Goal: Task Accomplishment & Management: Manage account settings

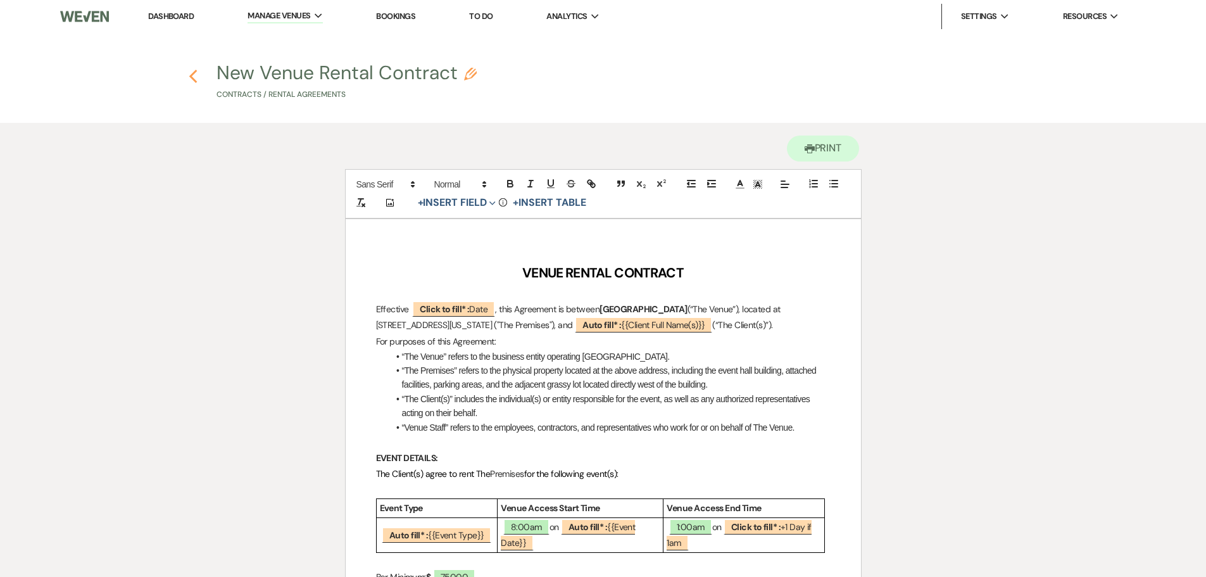
click at [191, 74] on icon "Previous" at bounding box center [193, 76] width 9 height 15
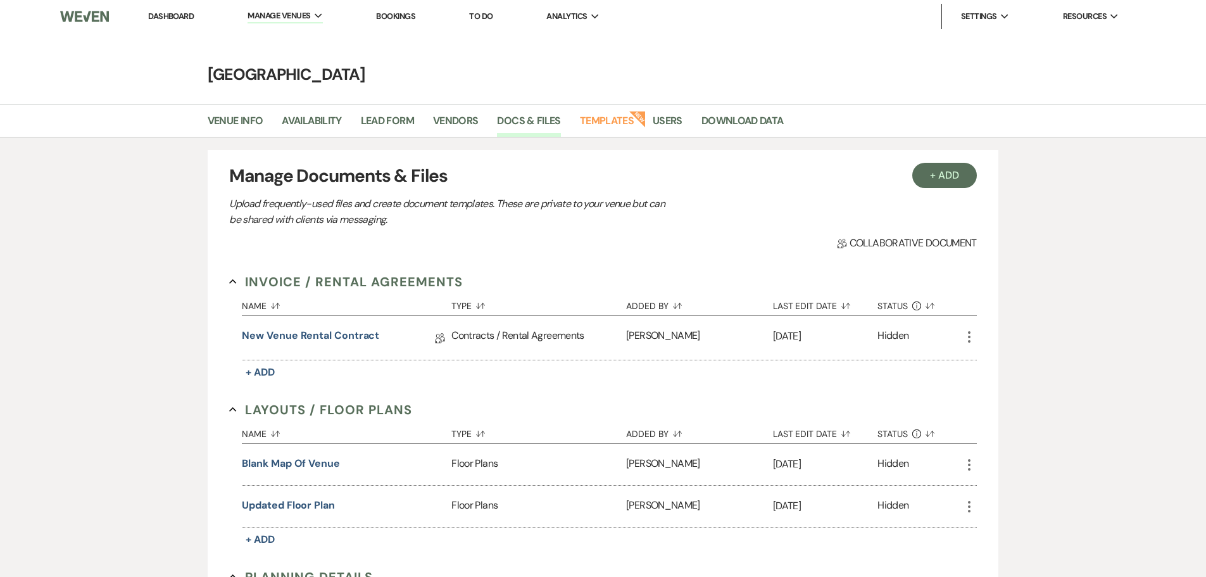
click at [151, 15] on link "Dashboard" at bounding box center [171, 16] width 46 height 11
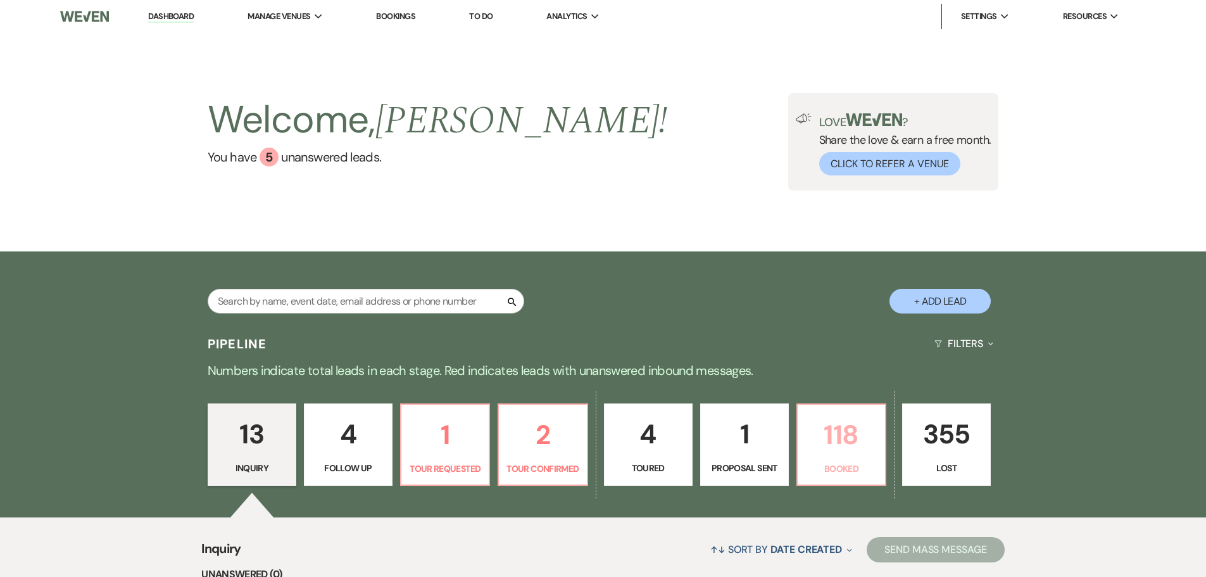
click at [831, 444] on p "118" at bounding box center [841, 434] width 72 height 42
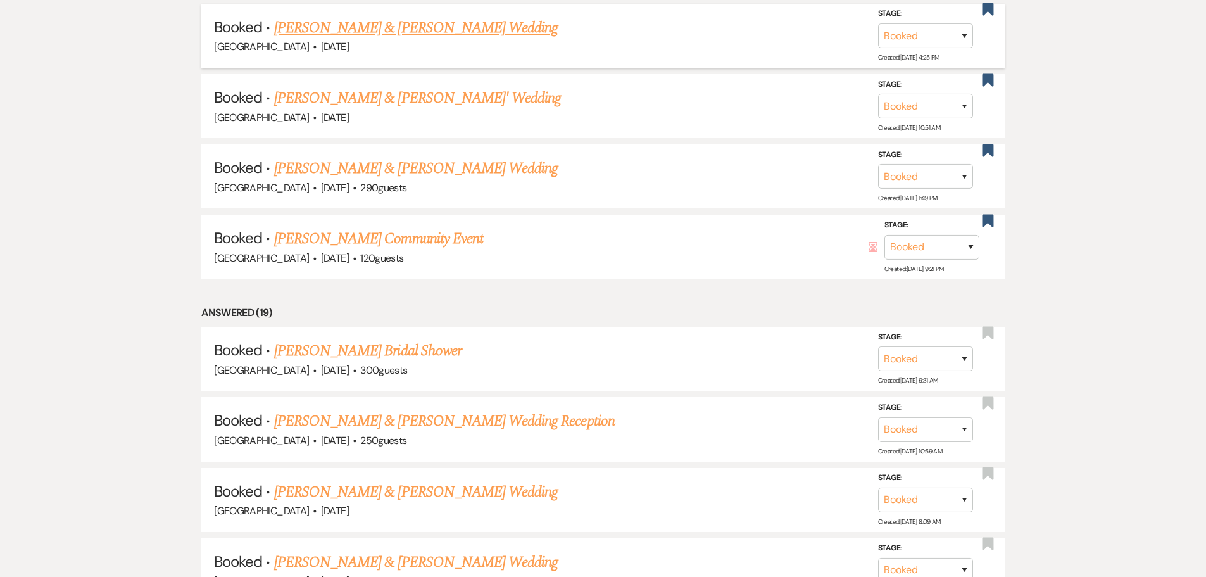
scroll to position [856, 0]
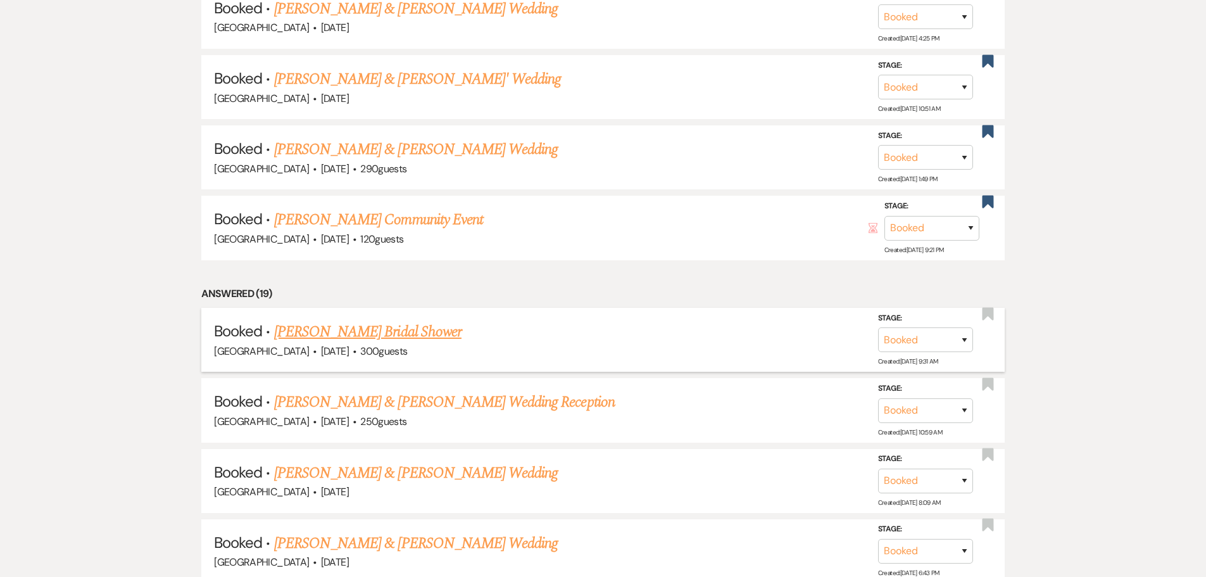
click at [413, 335] on link "Sakina Bahati's Bridal Shower" at bounding box center [367, 331] width 187 height 23
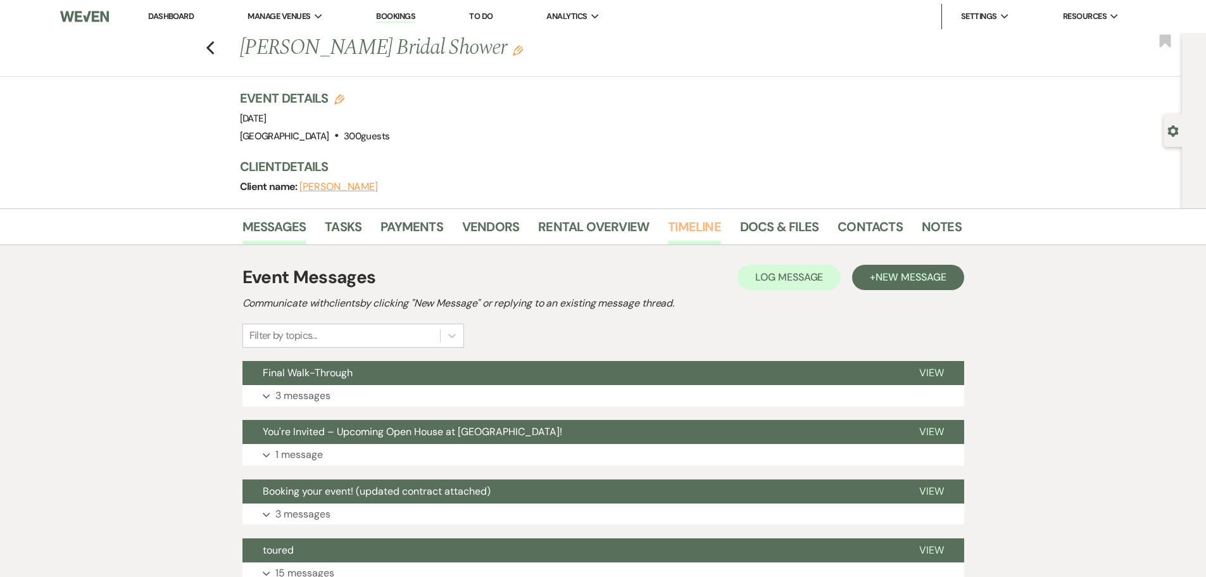
click at [695, 227] on link "Timeline" at bounding box center [694, 230] width 53 height 28
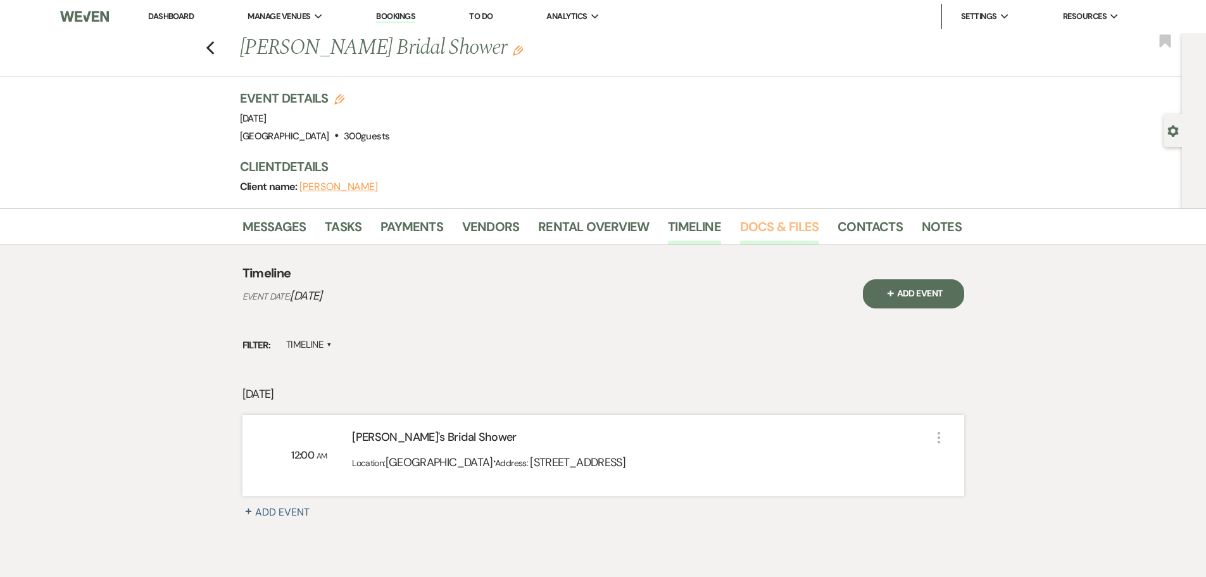
click at [772, 229] on link "Docs & Files" at bounding box center [779, 230] width 78 height 28
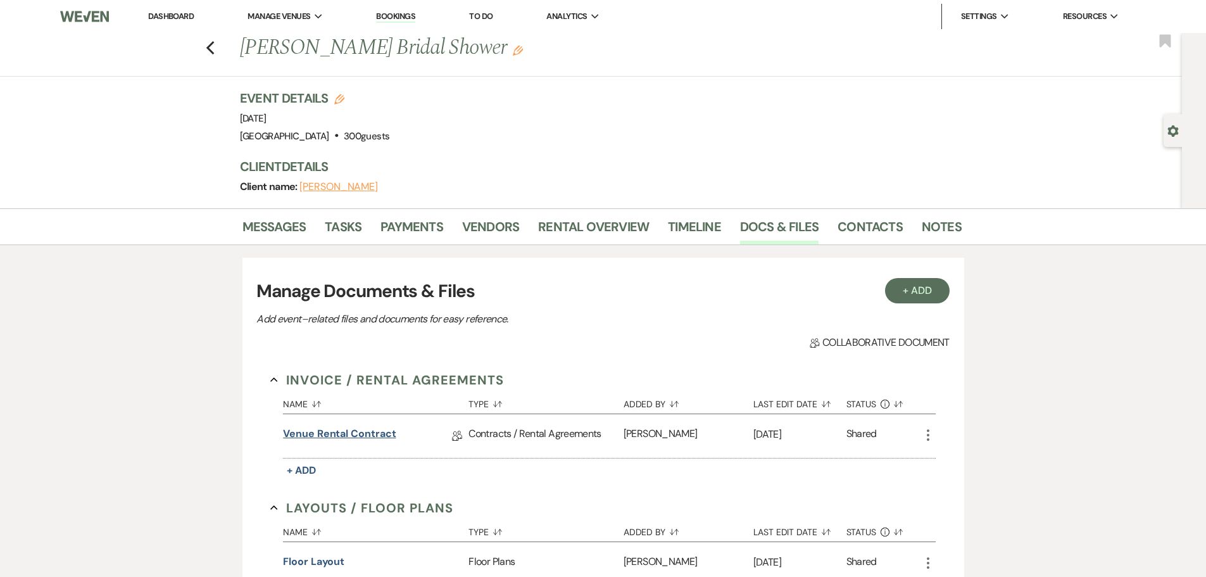
click at [329, 434] on link "Venue Rental Contract" at bounding box center [339, 436] width 113 height 20
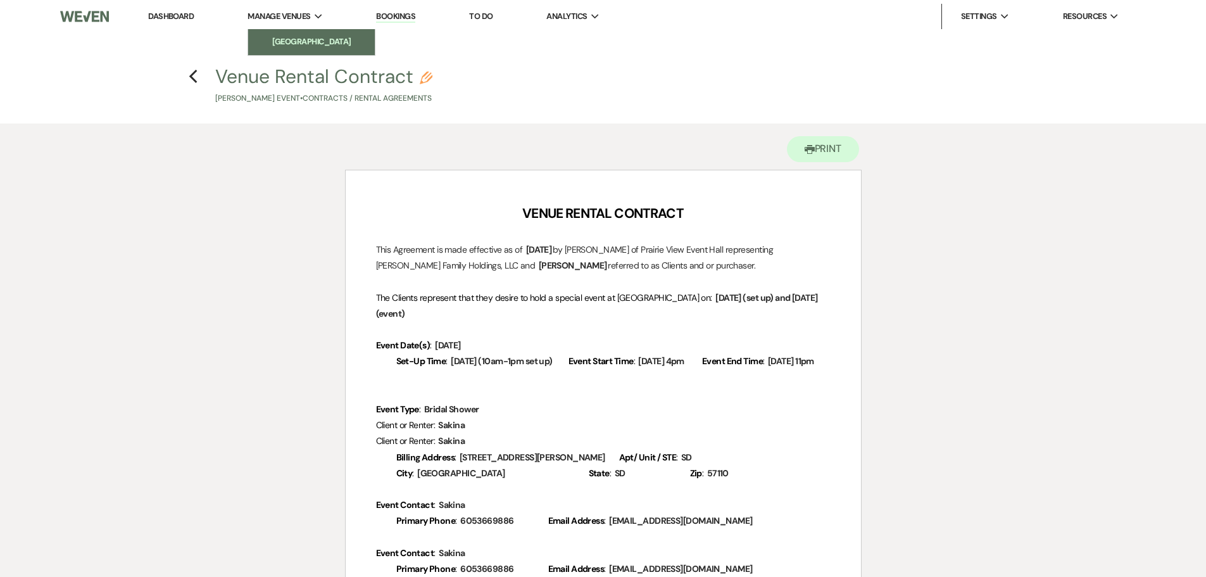
click at [281, 45] on li "[GEOGRAPHIC_DATA]" at bounding box center [311, 41] width 114 height 13
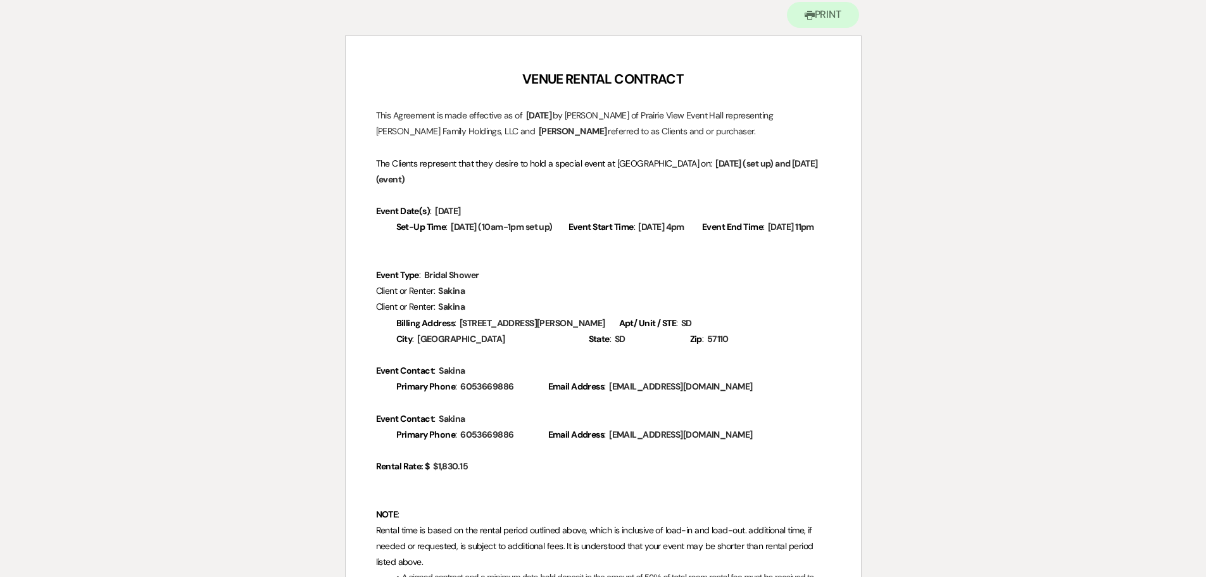
scroll to position [127, 0]
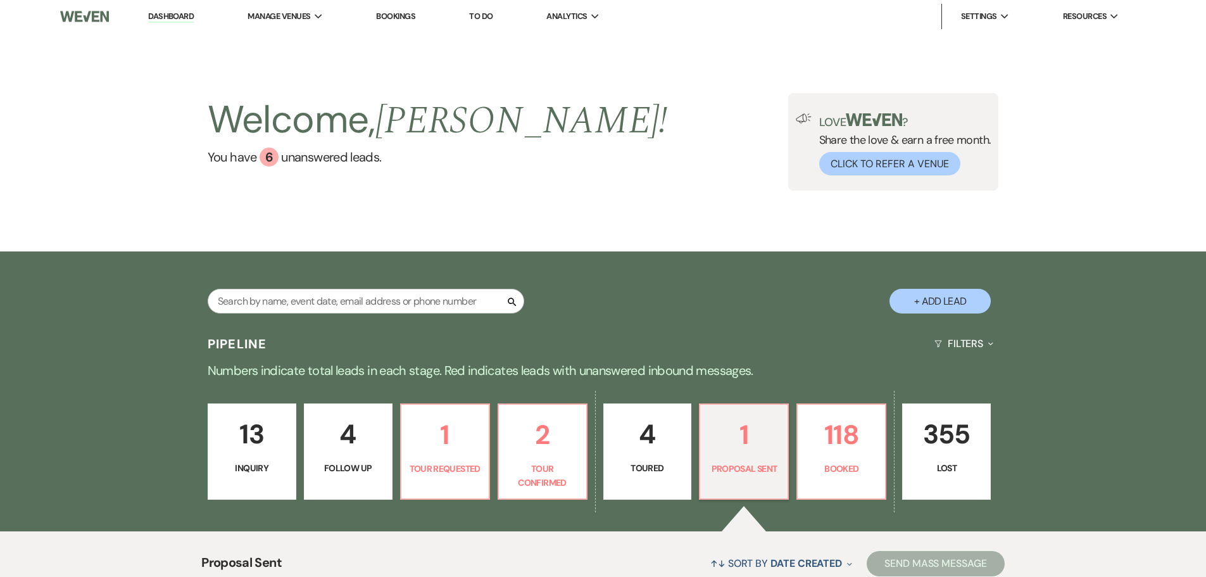
select select "6"
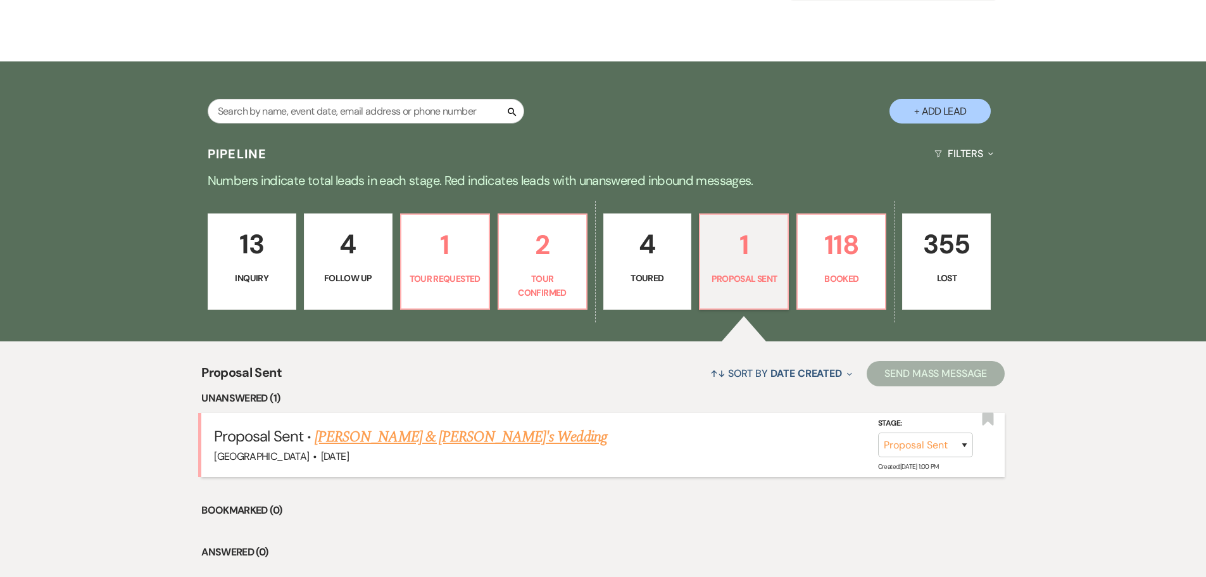
click at [403, 434] on link "[PERSON_NAME] & [PERSON_NAME]'s Wedding" at bounding box center [461, 436] width 292 height 23
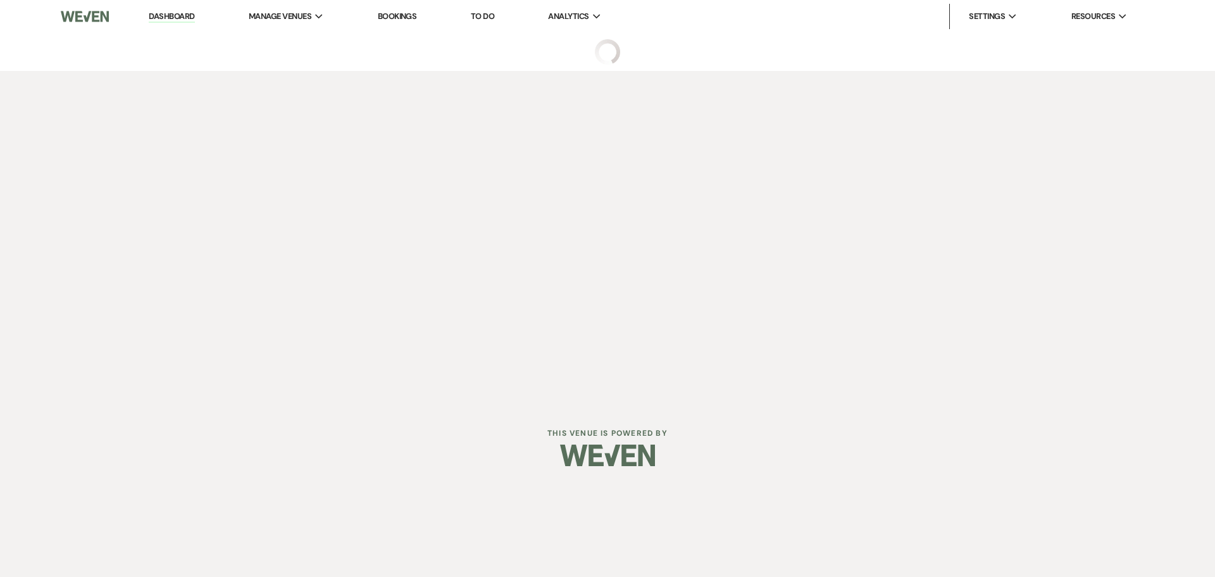
select select "6"
select select "5"
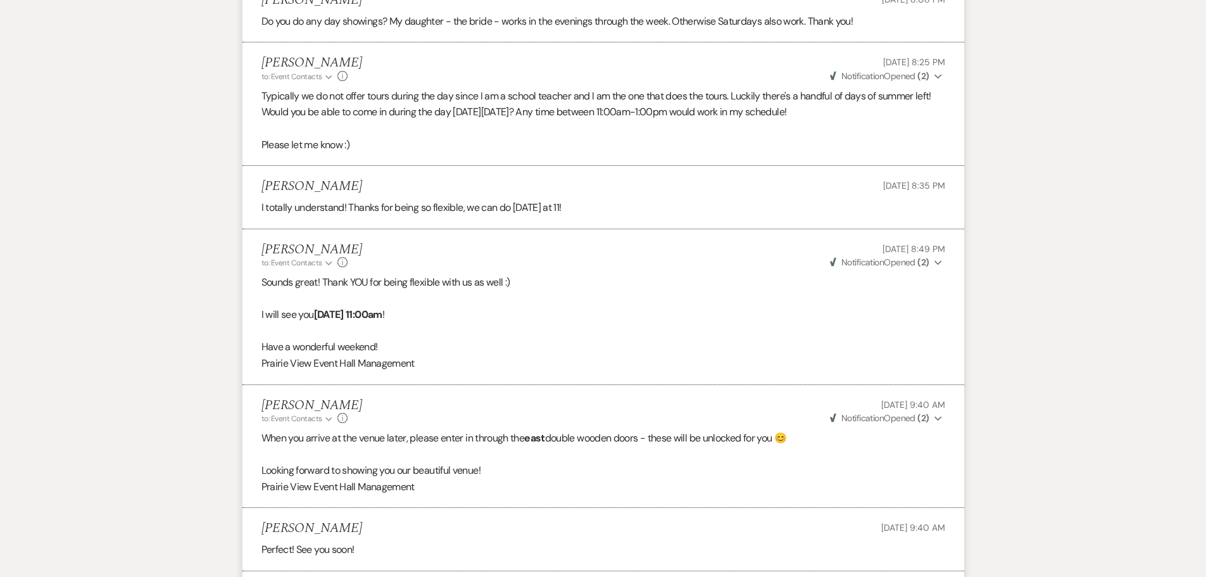
scroll to position [2497, 0]
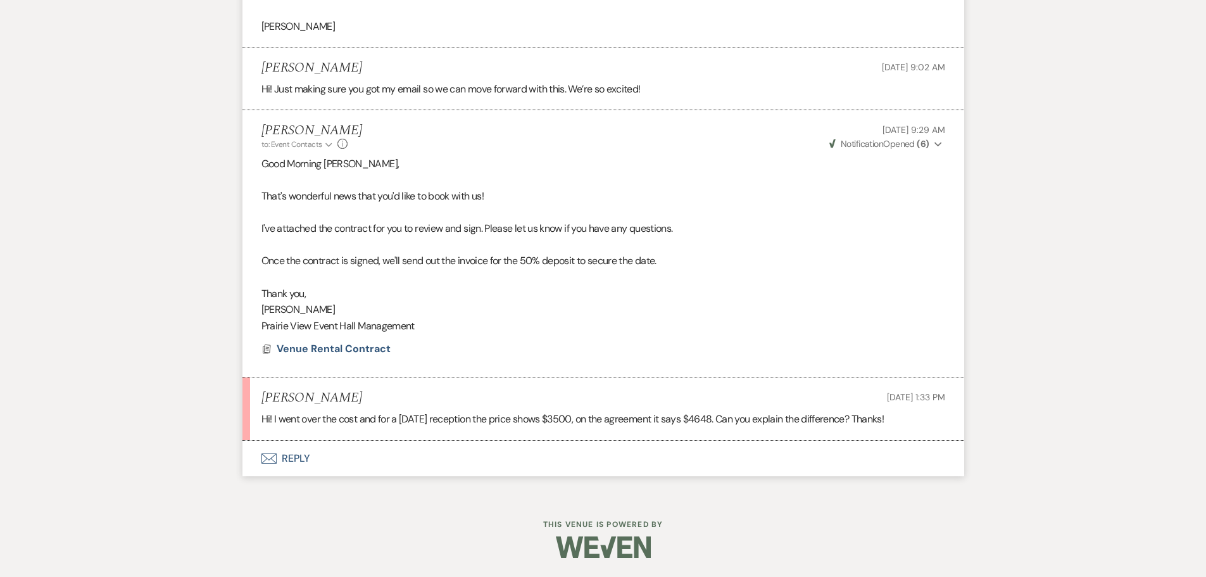
click at [303, 455] on button "Envelope Reply" at bounding box center [603, 458] width 722 height 35
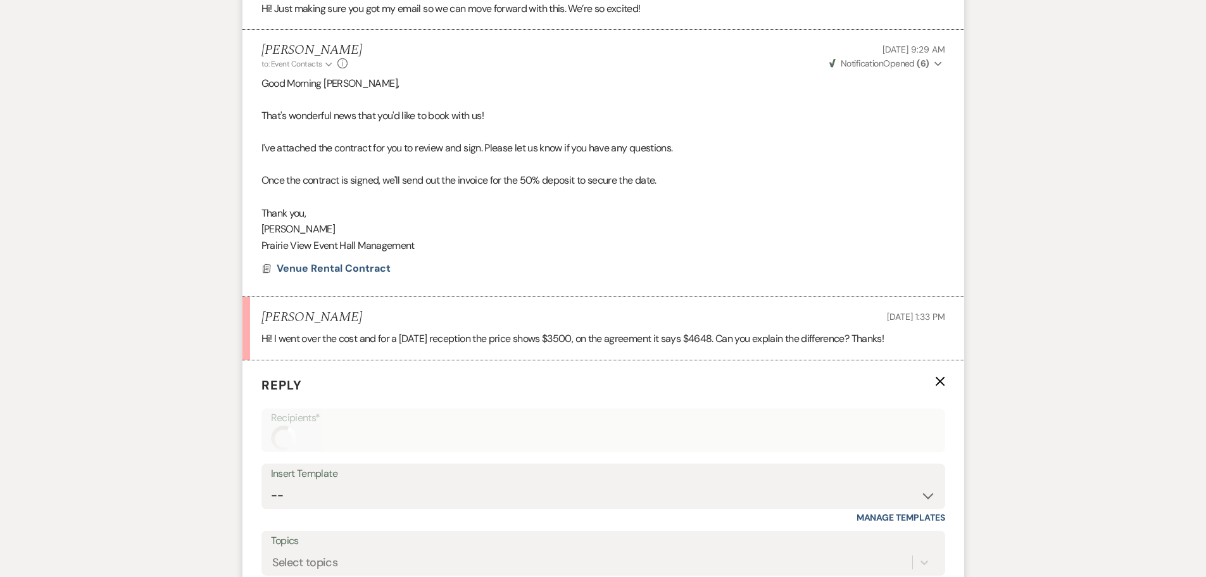
scroll to position [2739, 0]
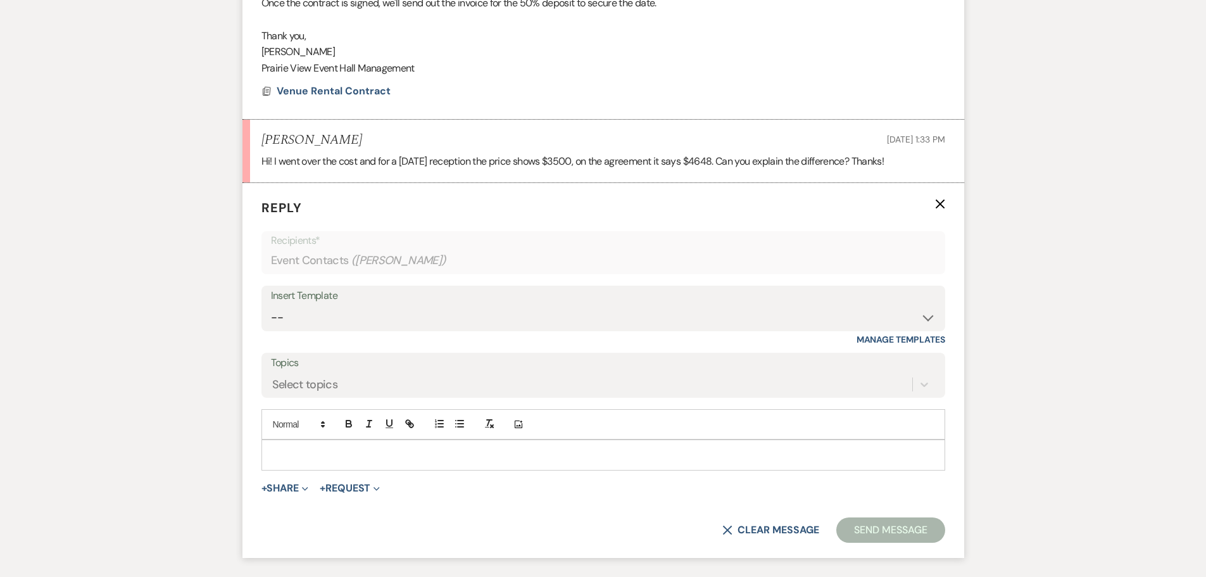
click at [332, 461] on p at bounding box center [603, 454] width 663 height 14
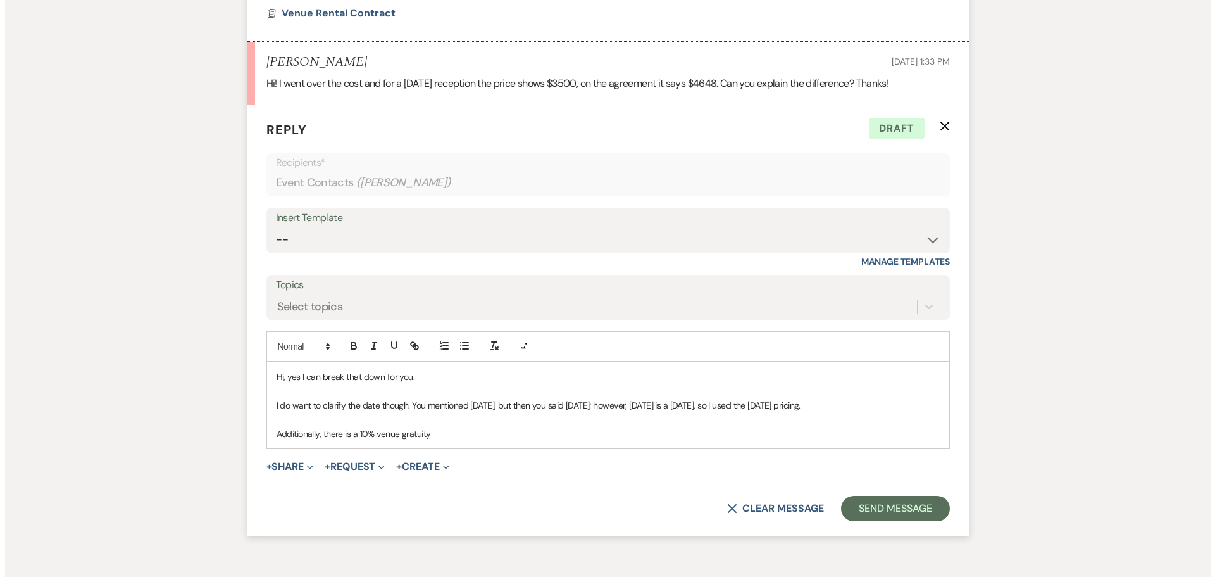
scroll to position [2627, 0]
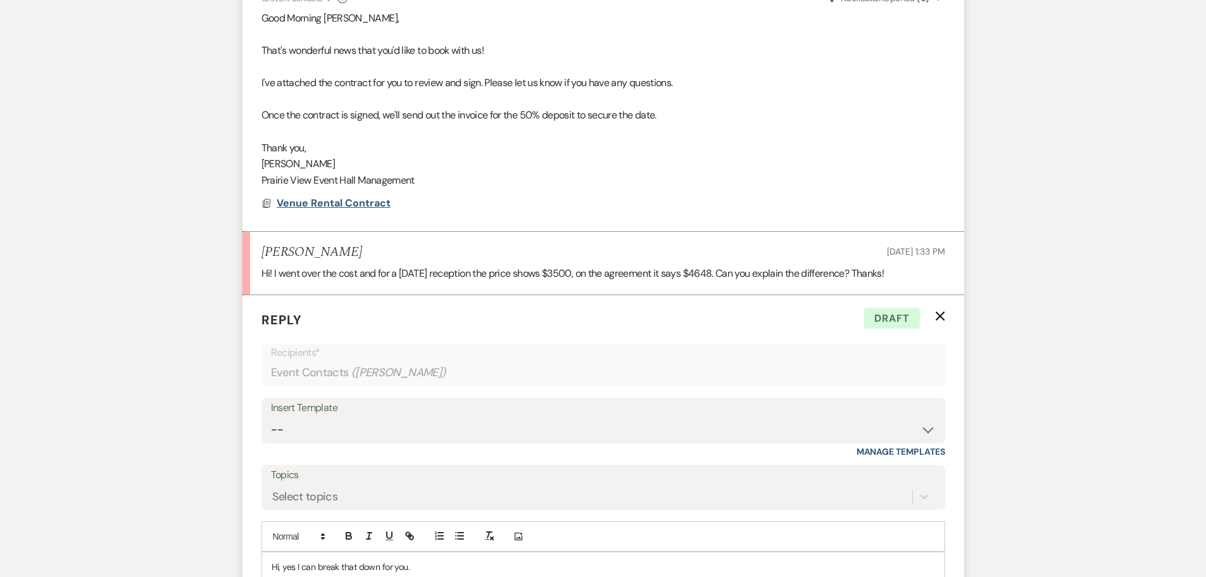
click at [332, 209] on span "Venue Rental Contract" at bounding box center [334, 202] width 114 height 13
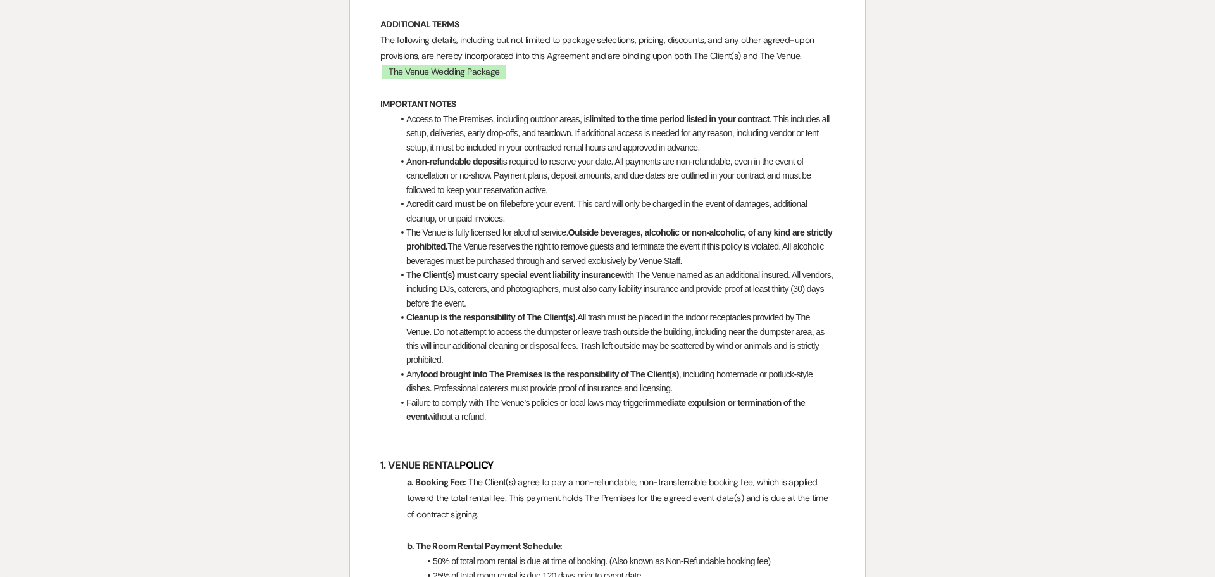
scroll to position [696, 0]
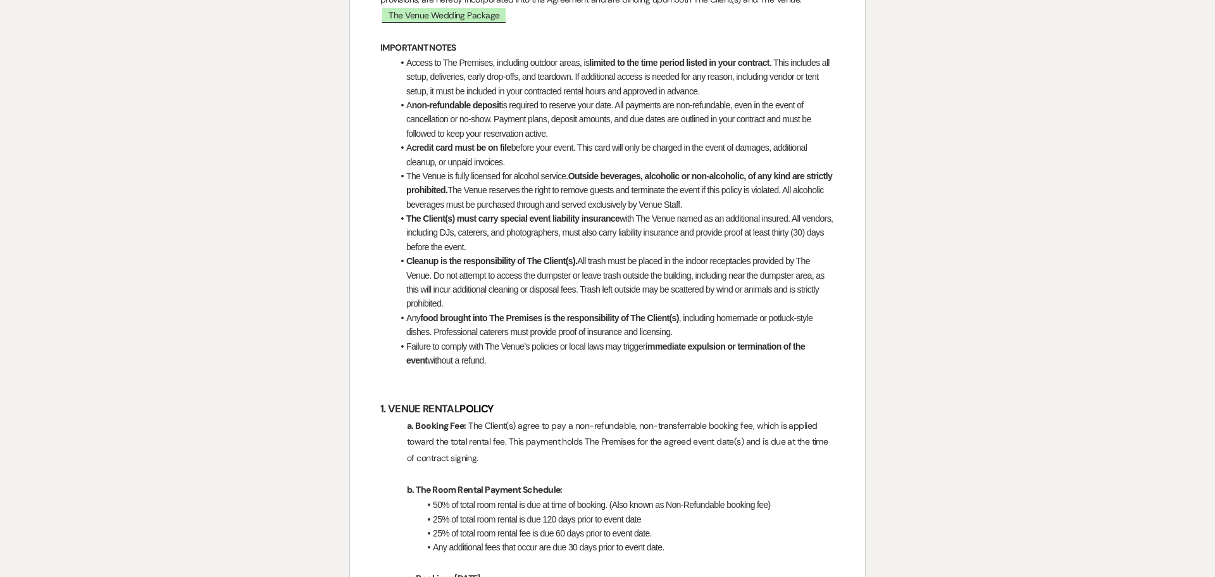
click at [708, 418] on p "a. Booking Fee: The Client(s) agree to pay a non-refundable, non-transferrable …" at bounding box center [607, 442] width 454 height 48
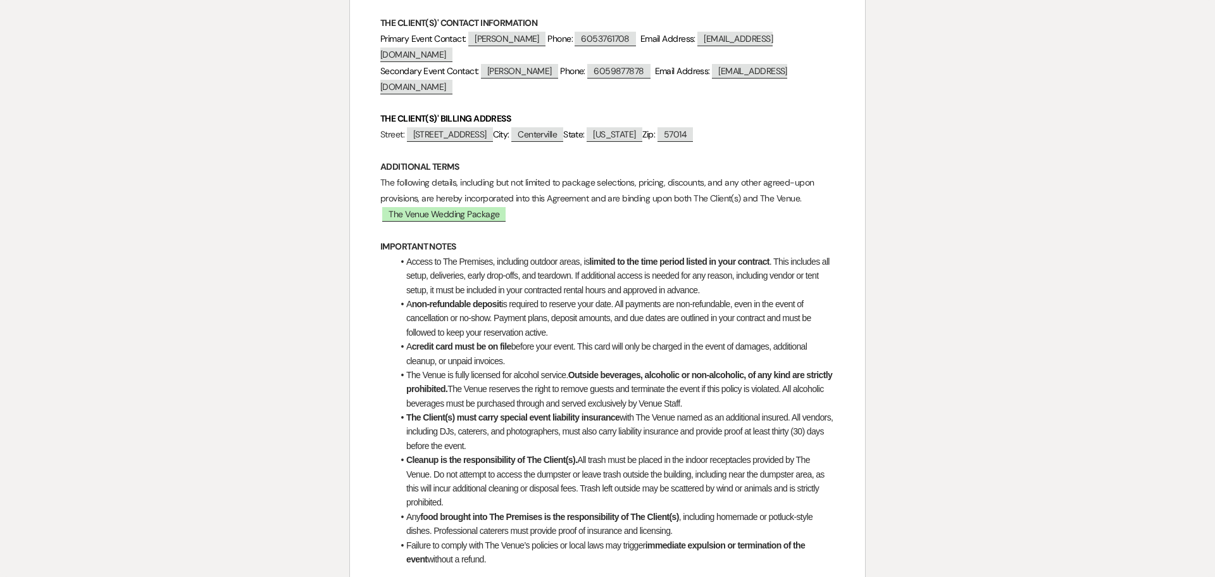
scroll to position [491, 0]
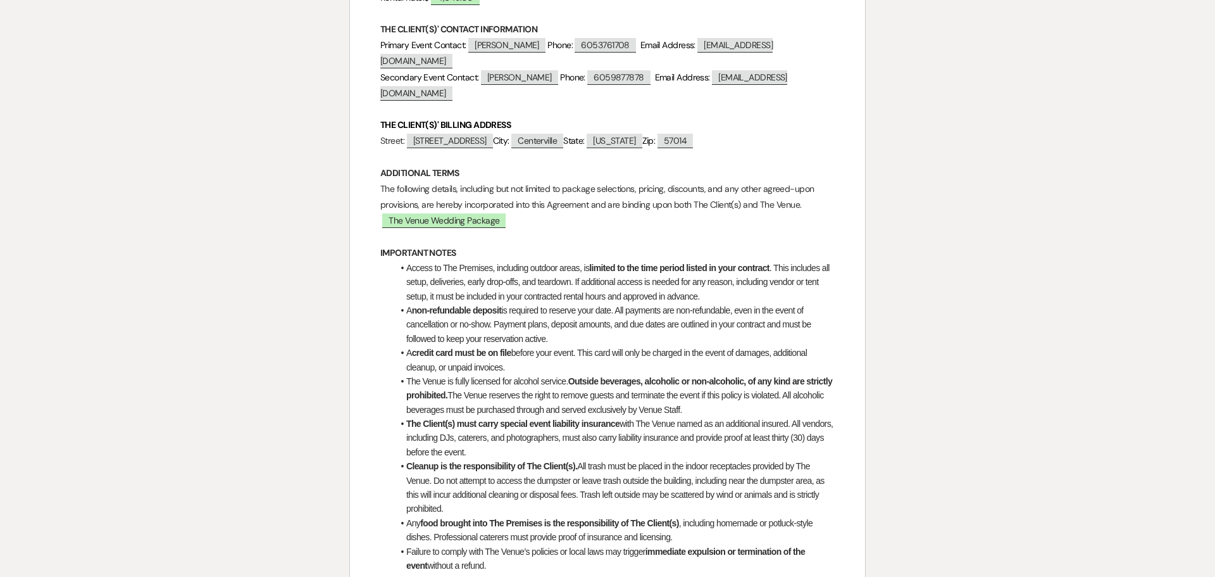
select select "6"
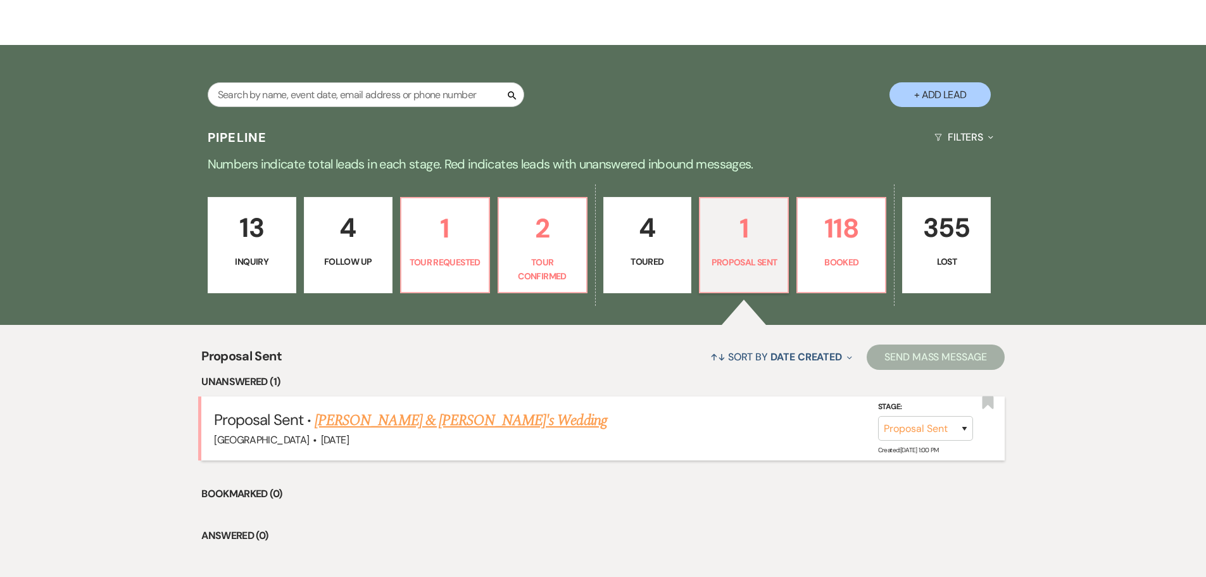
click at [458, 413] on link "Mitzi Rozeboom & Fiance's Wedding" at bounding box center [461, 420] width 292 height 23
select select "6"
select select "5"
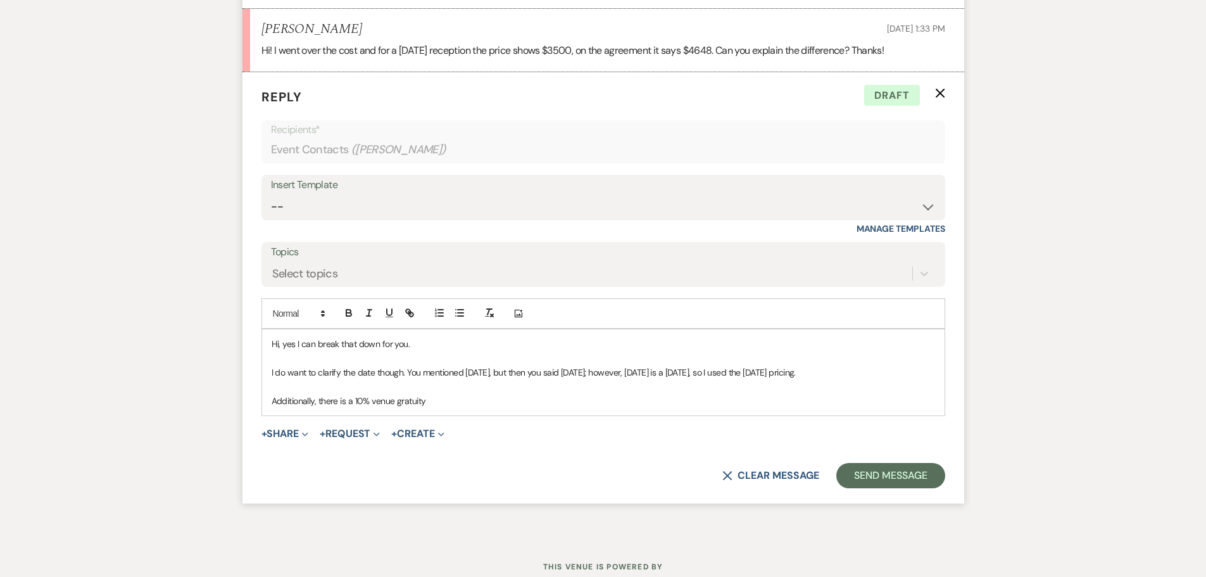
scroll to position [2862, 0]
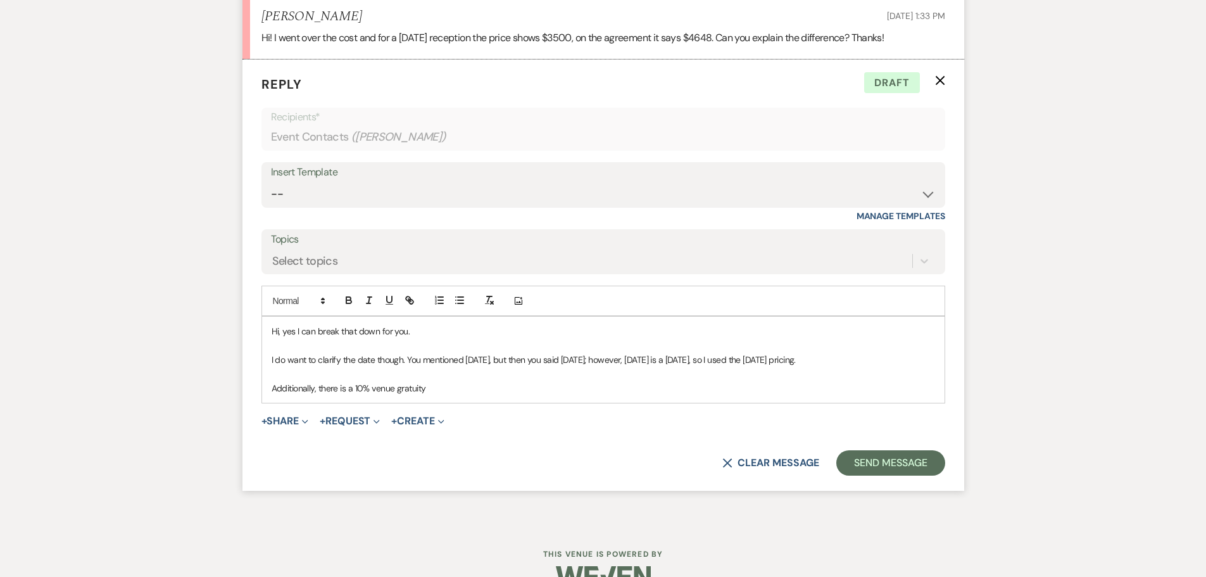
click at [461, 395] on p "Additionally, there is a 10% venue gratuity" at bounding box center [603, 388] width 663 height 14
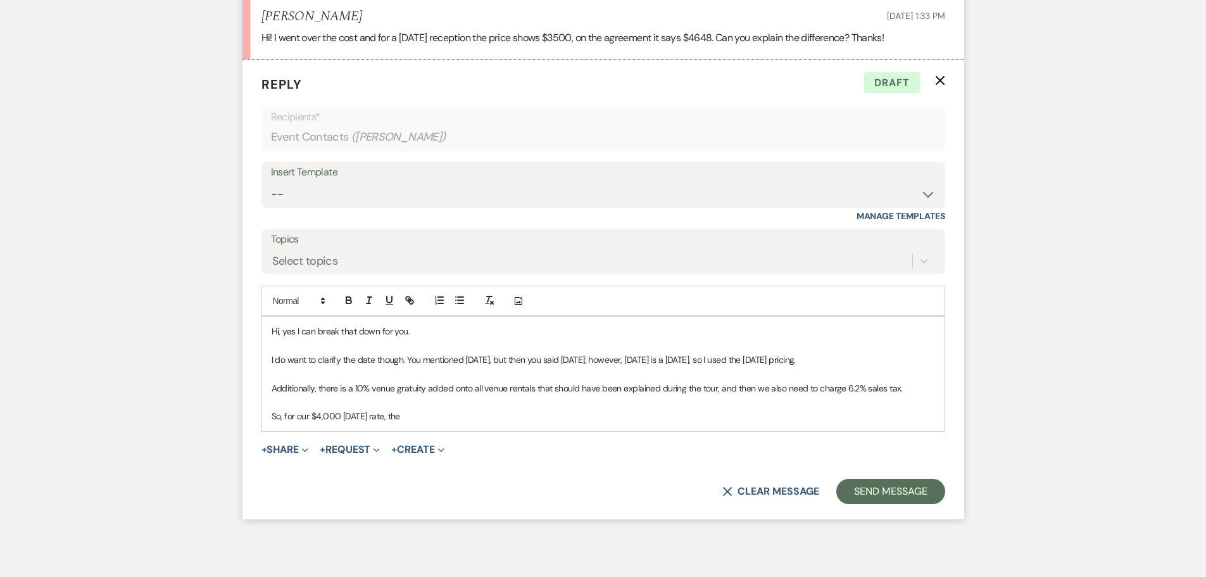
click at [863, 366] on p "I do want to clarify the date though. You mentioned June 6th, 2026, but then yo…" at bounding box center [603, 360] width 663 height 14
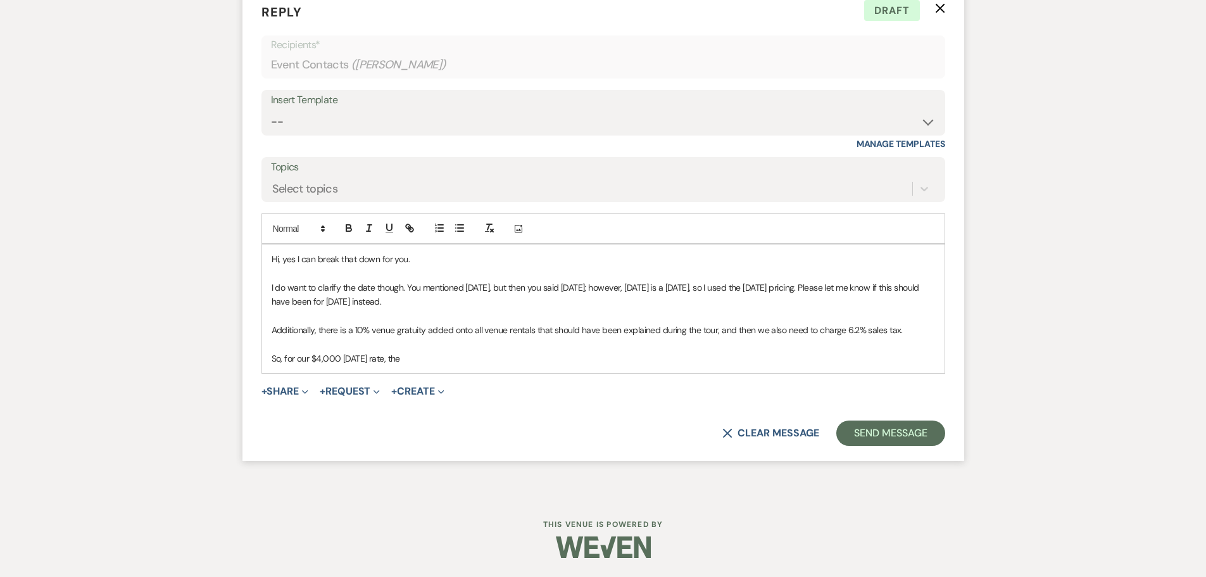
scroll to position [2887, 0]
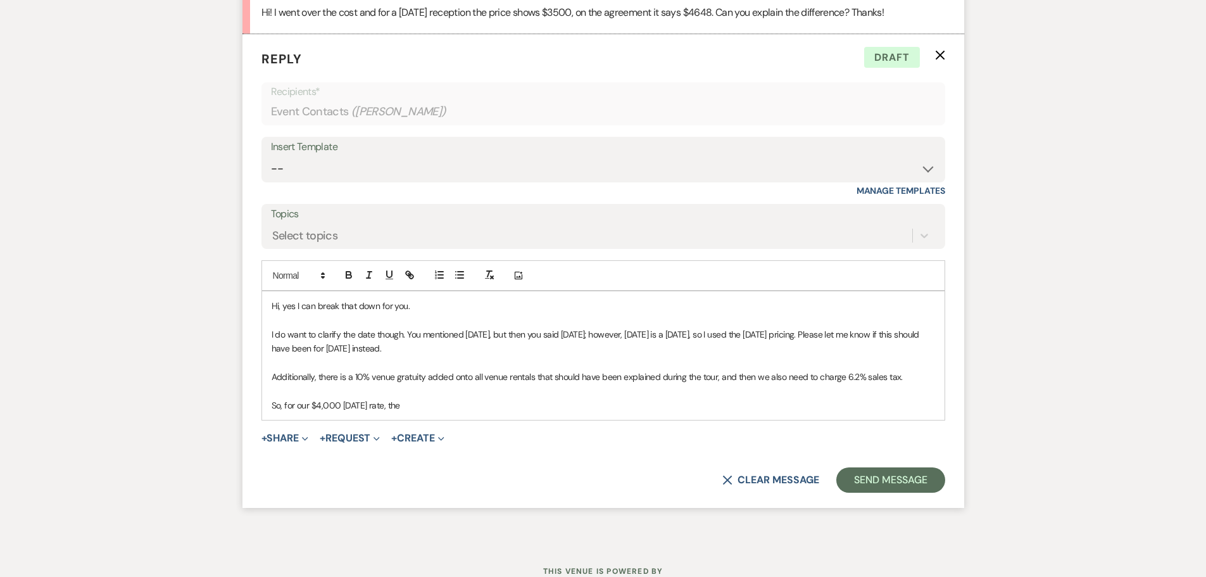
click at [490, 412] on p "So, for our $4,000 Saturday rate, the" at bounding box center [603, 405] width 663 height 14
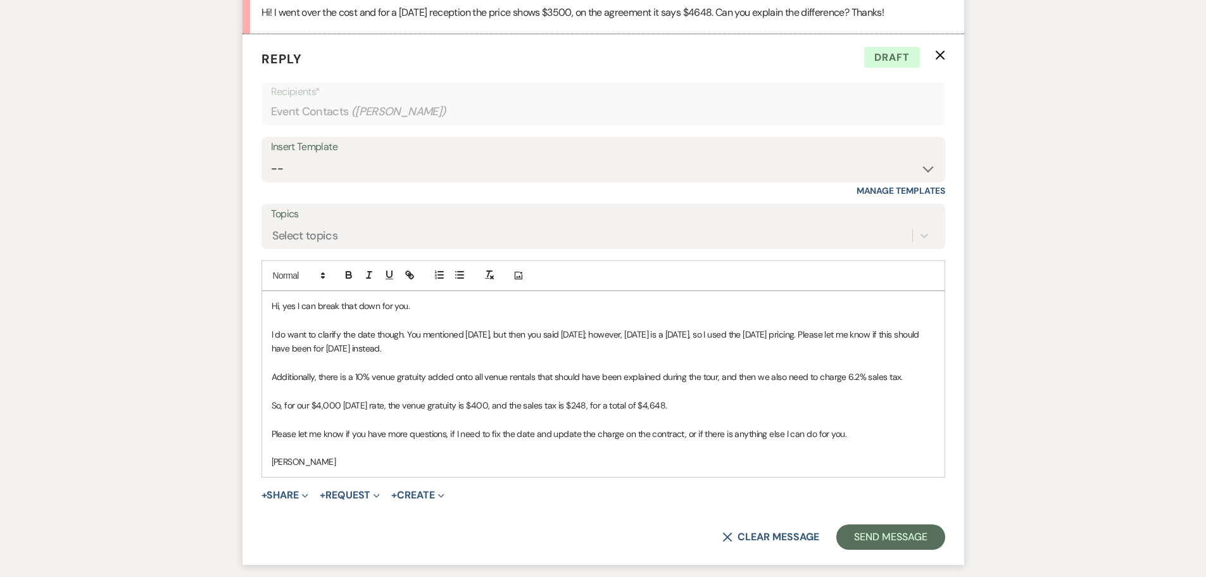
click at [541, 384] on p "Additionally, there is a 10% venue gratuity added onto all venue rentals that s…" at bounding box center [603, 377] width 663 height 14
click at [900, 549] on button "Send Message" at bounding box center [890, 536] width 108 height 25
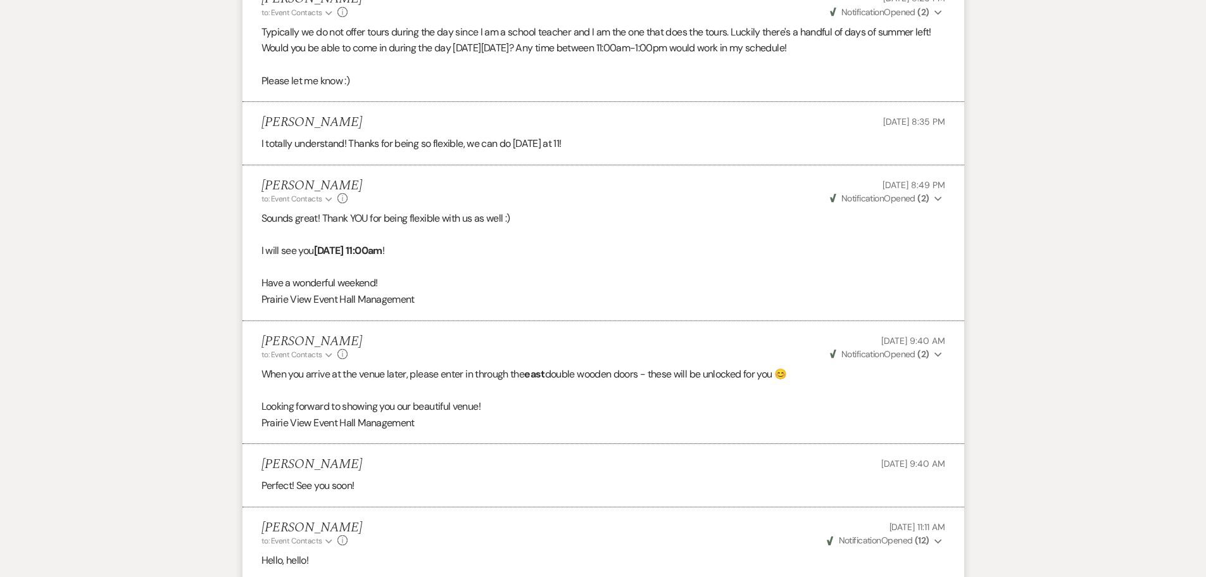
scroll to position [2845, 0]
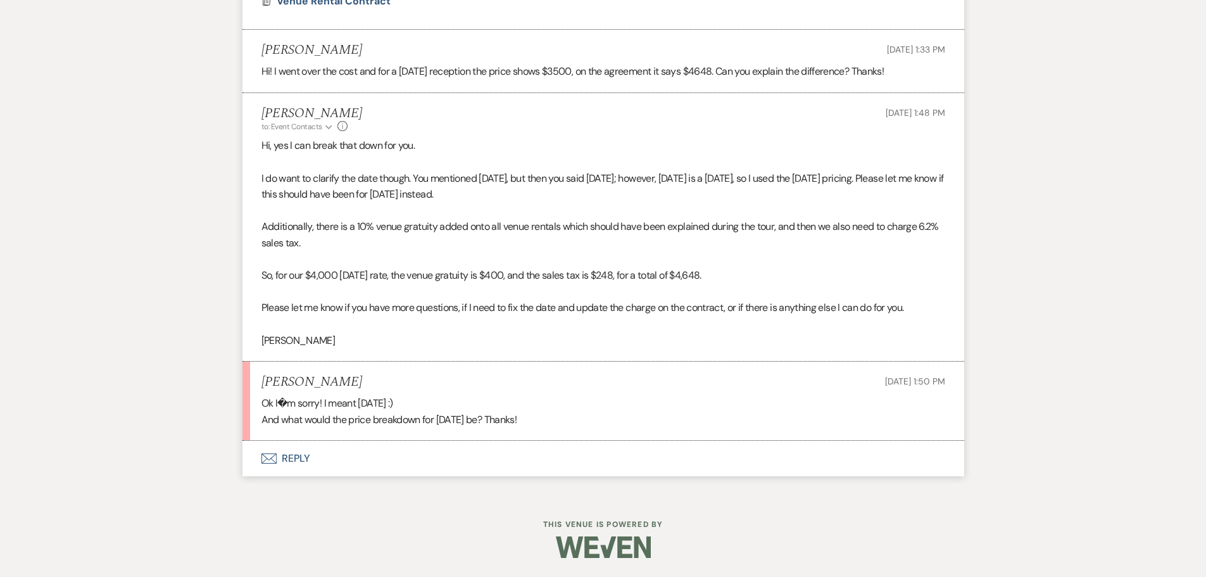
click at [292, 454] on button "Envelope Reply" at bounding box center [603, 458] width 722 height 35
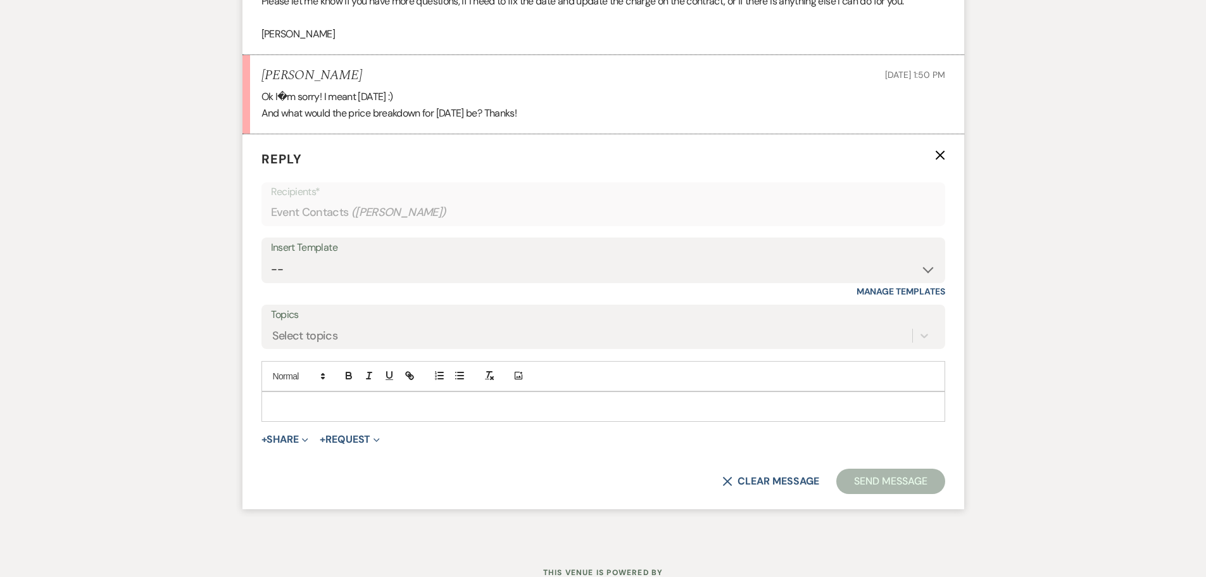
scroll to position [3185, 0]
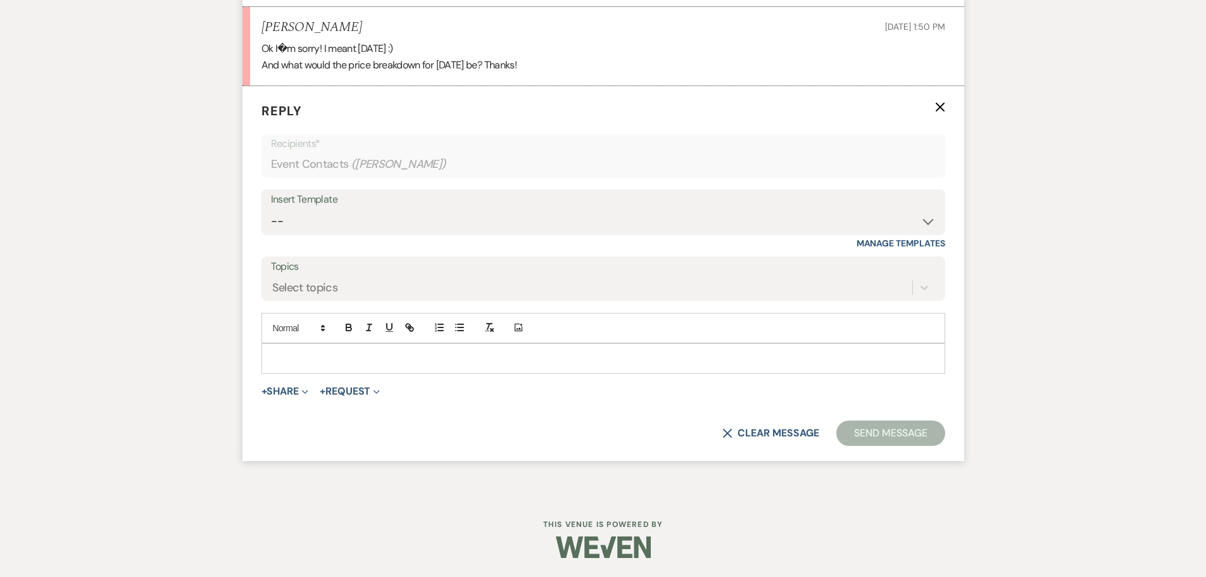
click at [310, 365] on p at bounding box center [603, 358] width 663 height 14
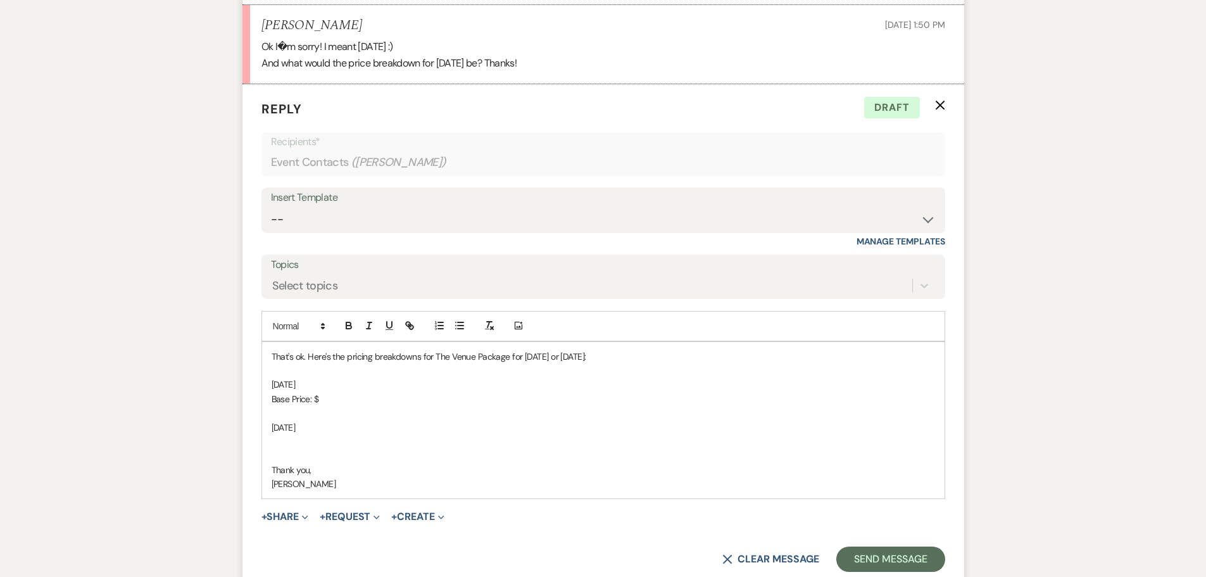
click at [337, 406] on p "Base Price: $" at bounding box center [603, 399] width 663 height 14
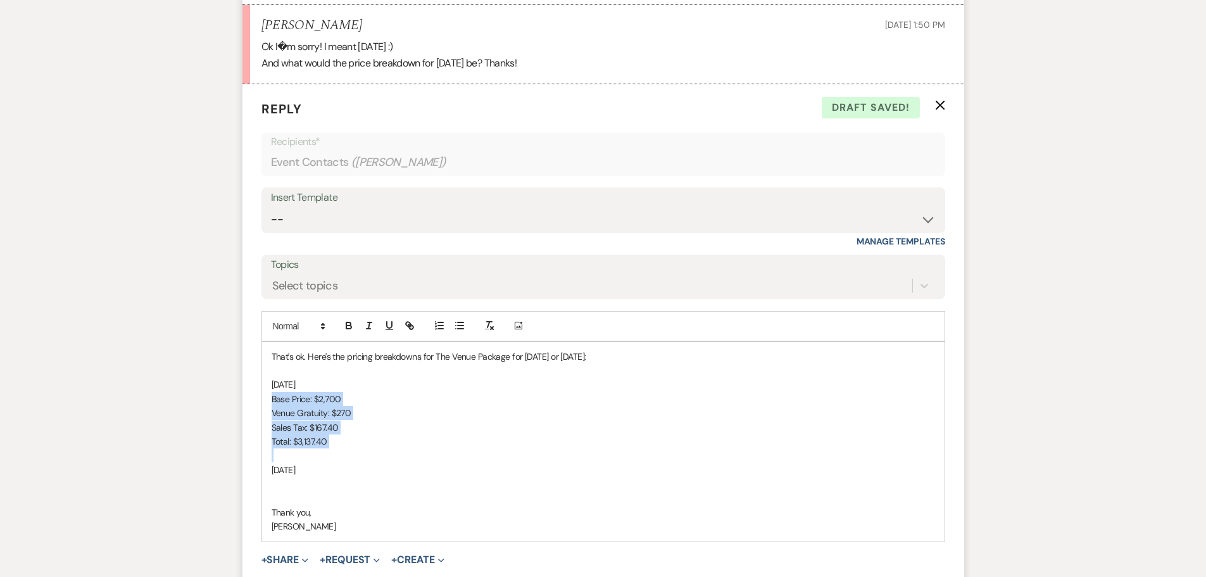
copy div "Base Price: $2,700 Venue Gratuity: $270 Sales Tax: $167.40 Total: $3,137.40"
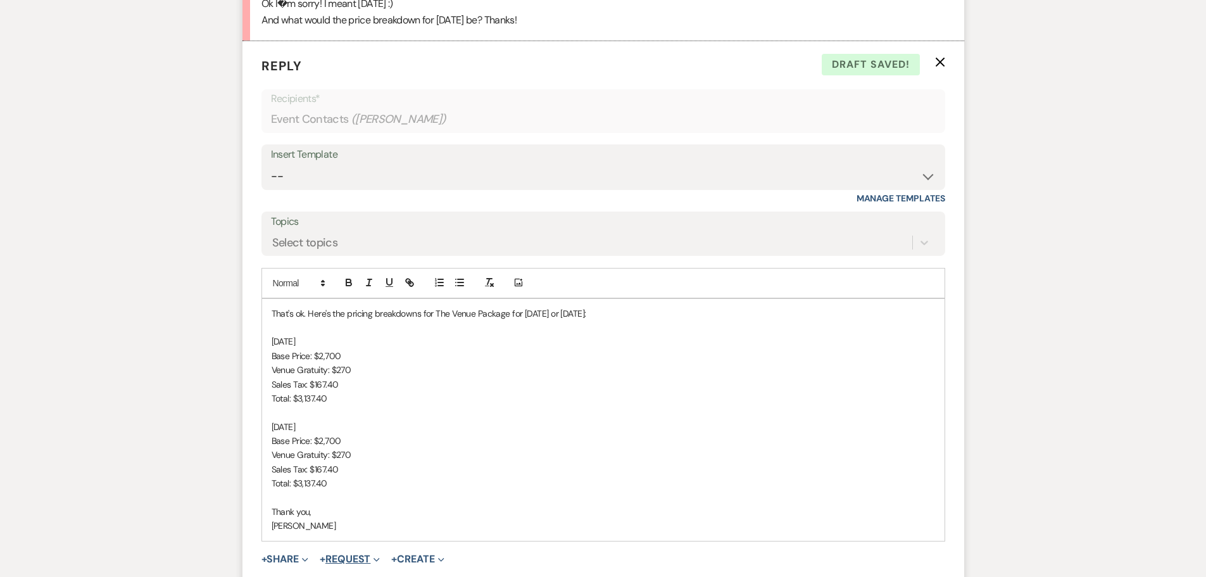
scroll to position [3311, 0]
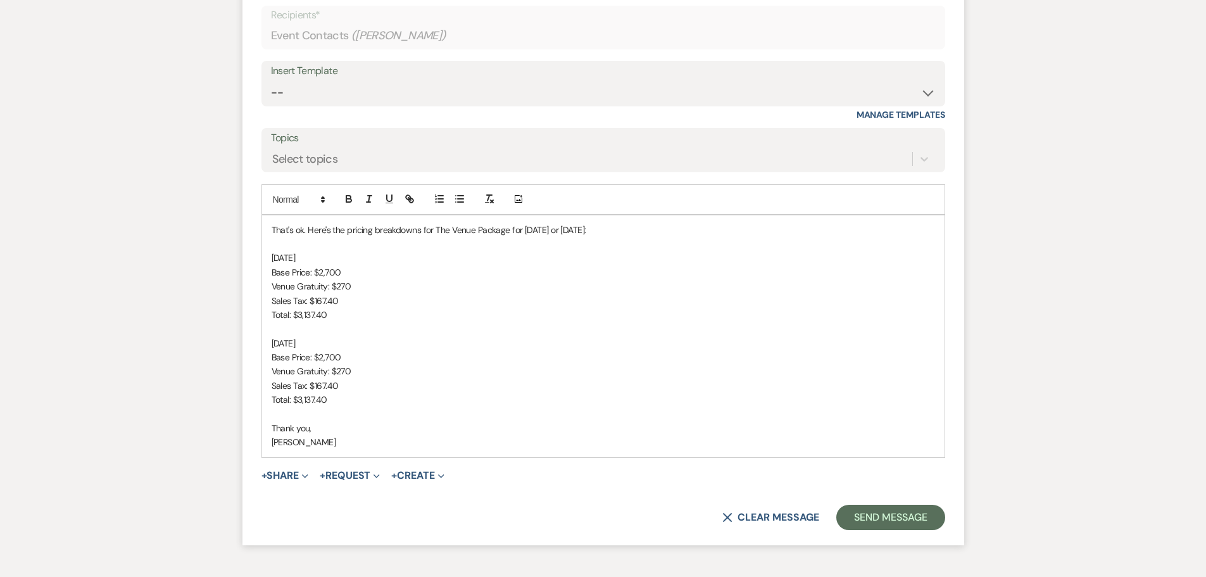
click at [318, 364] on p "Base Price: $2,700" at bounding box center [603, 357] width 663 height 14
drag, startPoint x: 523, startPoint y: 244, endPoint x: 594, endPoint y: 246, distance: 70.9
click at [594, 237] on p "That's ok. Here's the pricing breakdowns for The Venue Package for Thursday, Ju…" at bounding box center [603, 230] width 663 height 14
click at [297, 263] on strong "Thursday" at bounding box center [285, 257] width 26 height 11
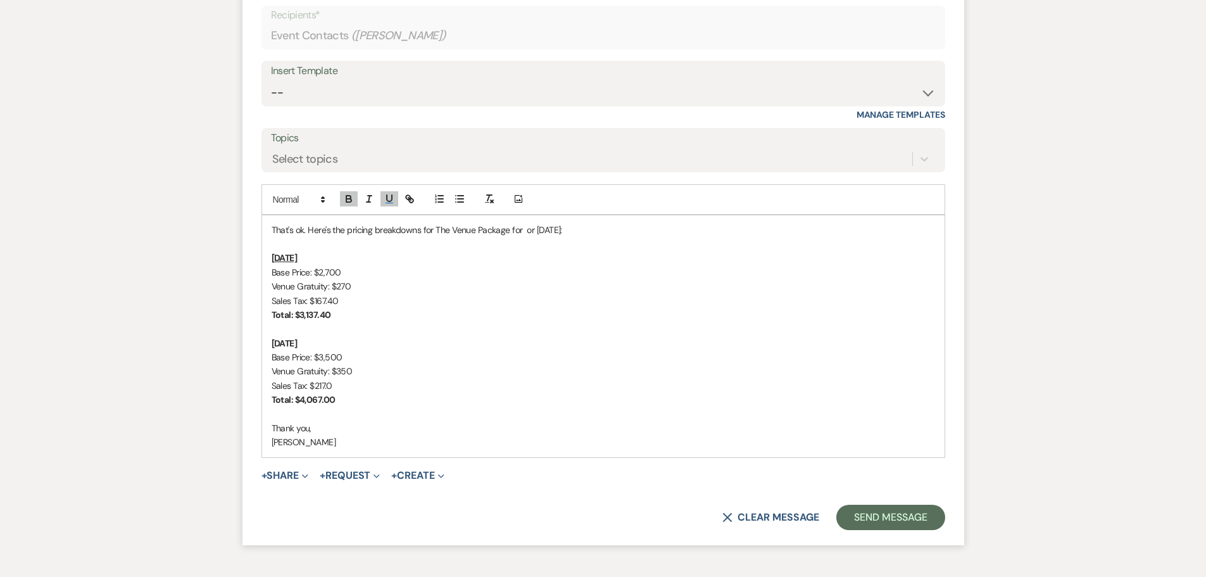
drag, startPoint x: 536, startPoint y: 247, endPoint x: 592, endPoint y: 250, distance: 56.4
click at [592, 237] on p "That's ok. Here's the pricing breakdowns for The Venue Package for or Friday, J…" at bounding box center [603, 230] width 663 height 14
copy u ", 2026"
click at [896, 530] on button "Send Message" at bounding box center [890, 516] width 108 height 25
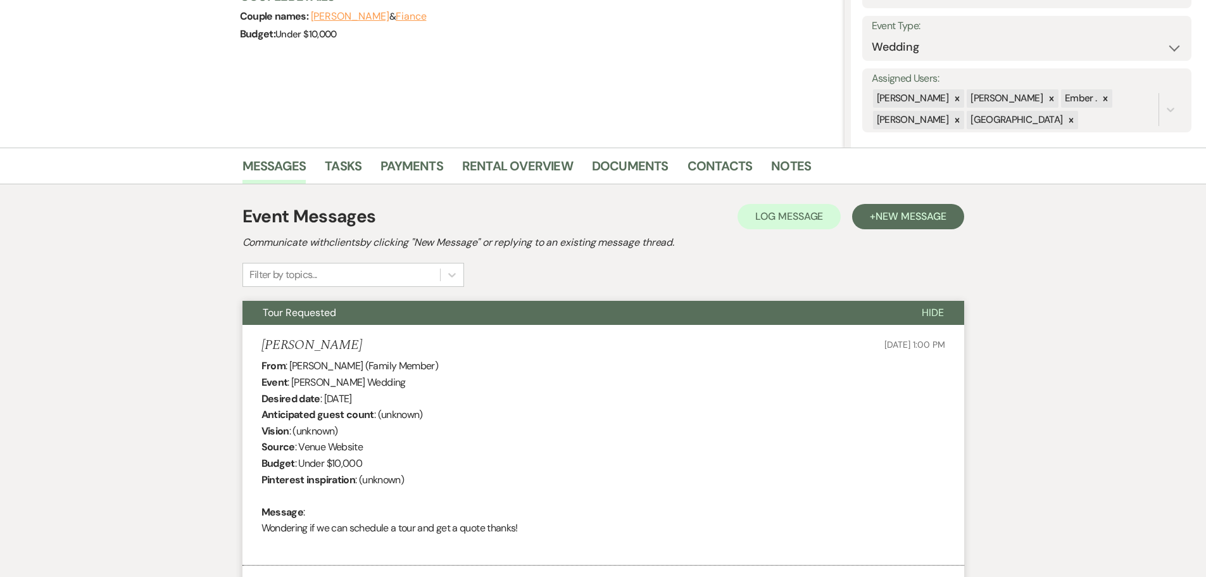
scroll to position [0, 0]
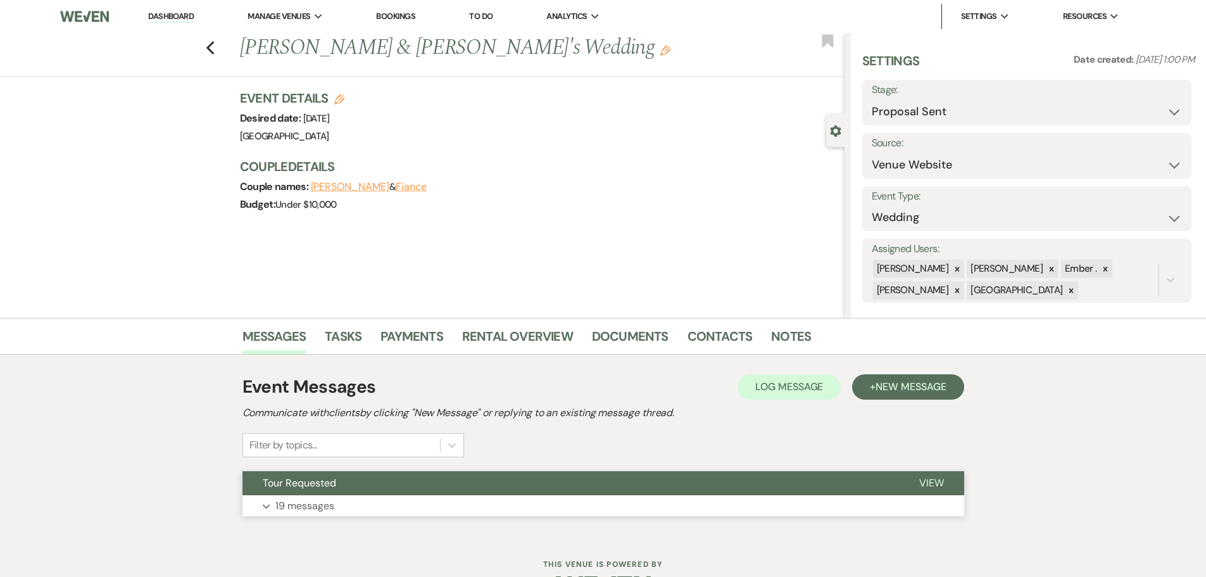
click at [297, 516] on button "Expand 19 messages" at bounding box center [603, 506] width 722 height 22
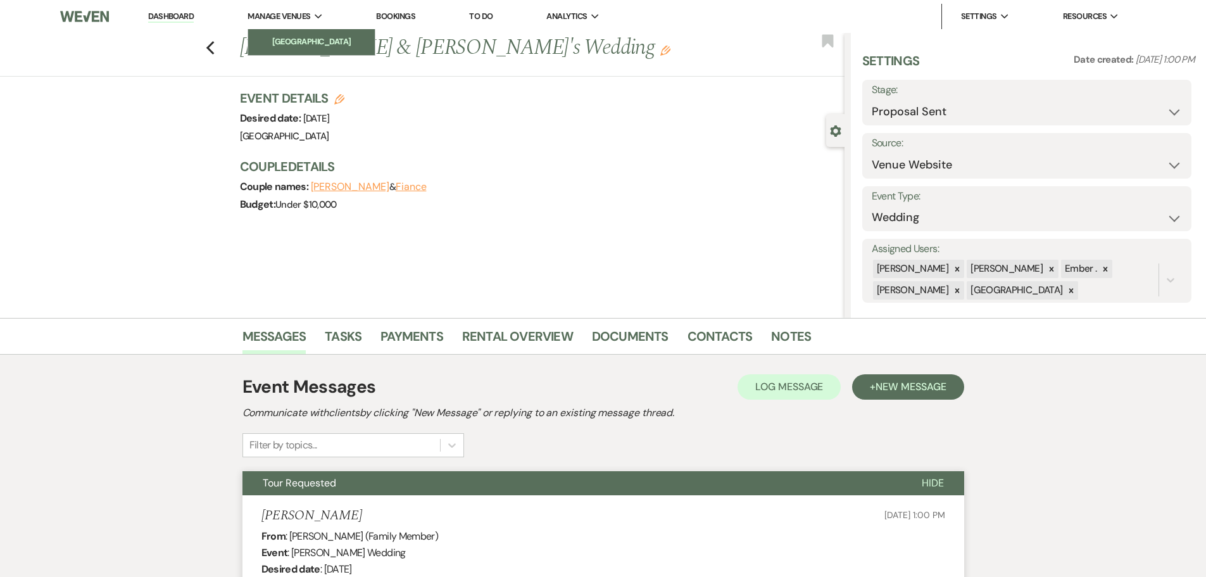
click at [282, 49] on link "[GEOGRAPHIC_DATA]" at bounding box center [311, 41] width 127 height 25
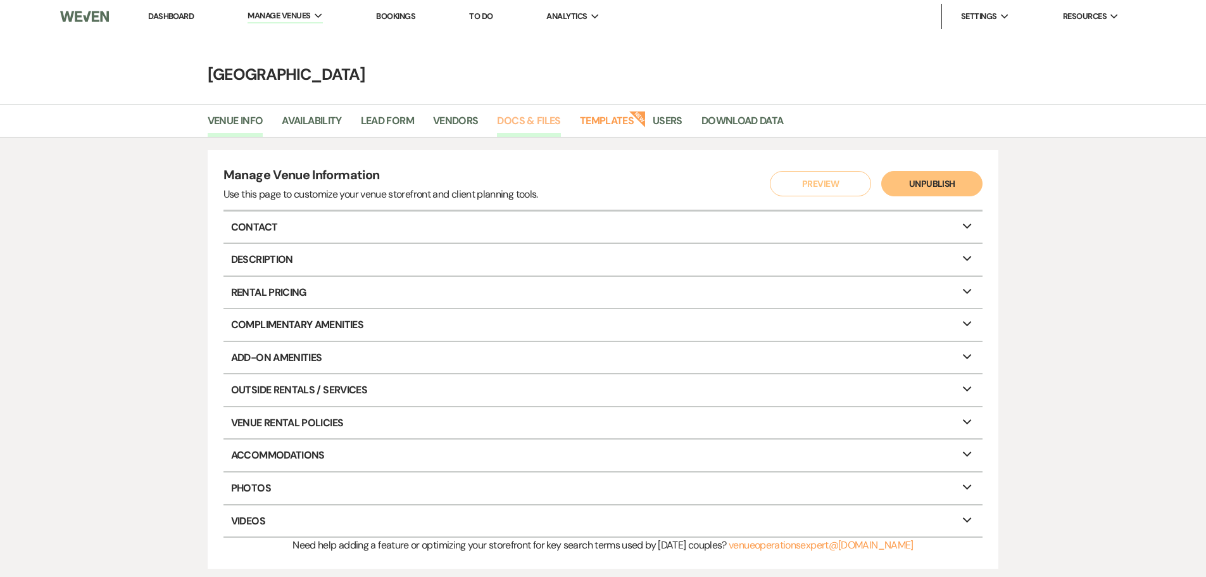
click at [533, 121] on link "Docs & Files" at bounding box center [528, 125] width 63 height 24
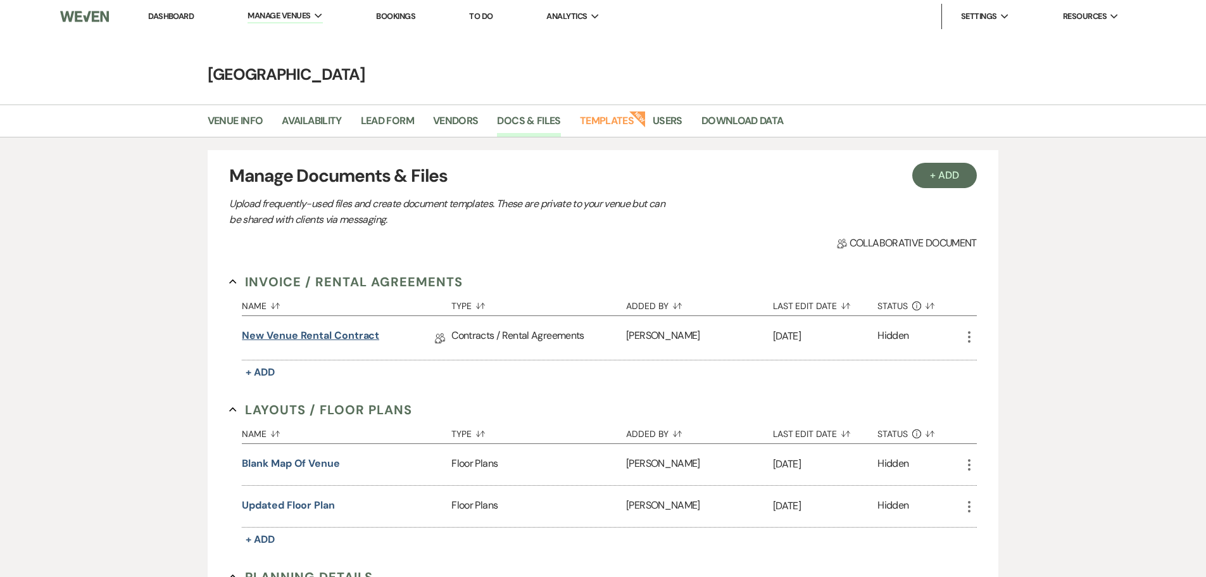
click at [297, 332] on link "New Venue Rental Contract" at bounding box center [310, 338] width 137 height 20
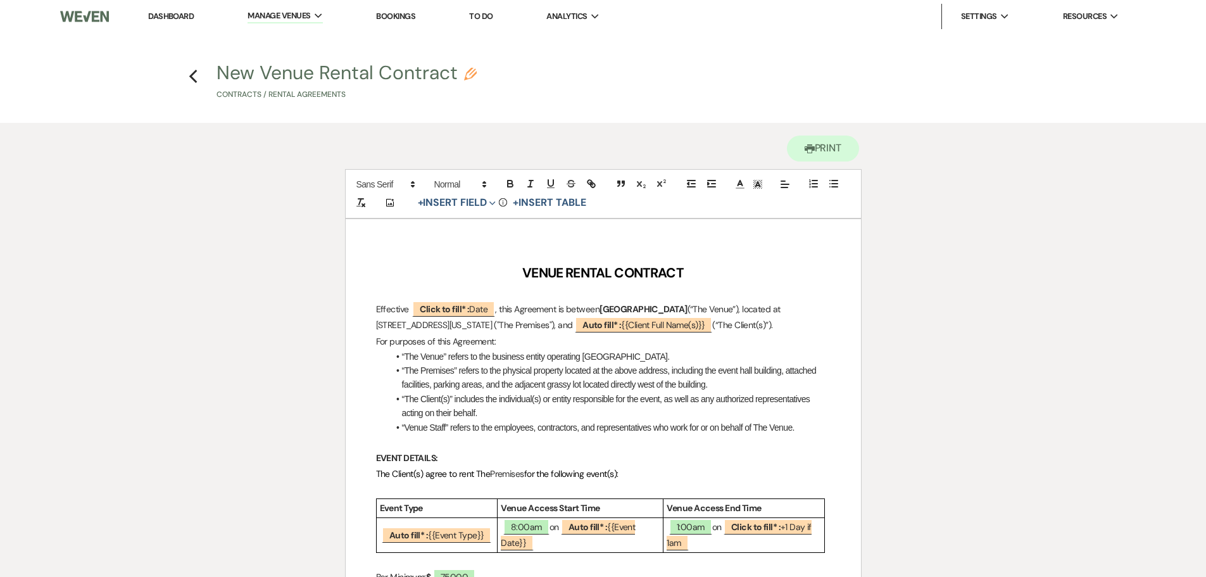
click at [604, 308] on strong "[GEOGRAPHIC_DATA]" at bounding box center [642, 308] width 87 height 11
paste div
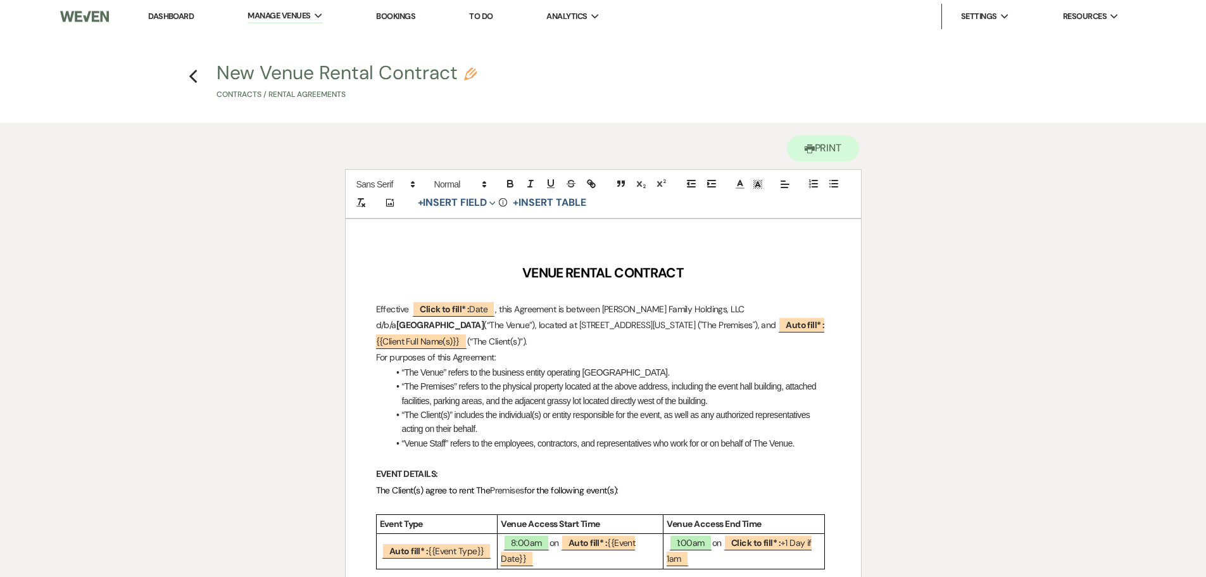
click at [706, 307] on p "Effective ﻿ Click to fill* : Date ﻿ , this Agreement is between Davis Family Ho…" at bounding box center [603, 325] width 454 height 48
click at [429, 369] on li "“The Venue” refers to the business entity operating Prairie View Event Hall." at bounding box center [610, 372] width 442 height 14
drag, startPoint x: 403, startPoint y: 372, endPoint x: 715, endPoint y: 370, distance: 312.0
click at [715, 370] on li "“The Venue” refers to the business entity operating Prairie View Event Hall." at bounding box center [610, 372] width 442 height 14
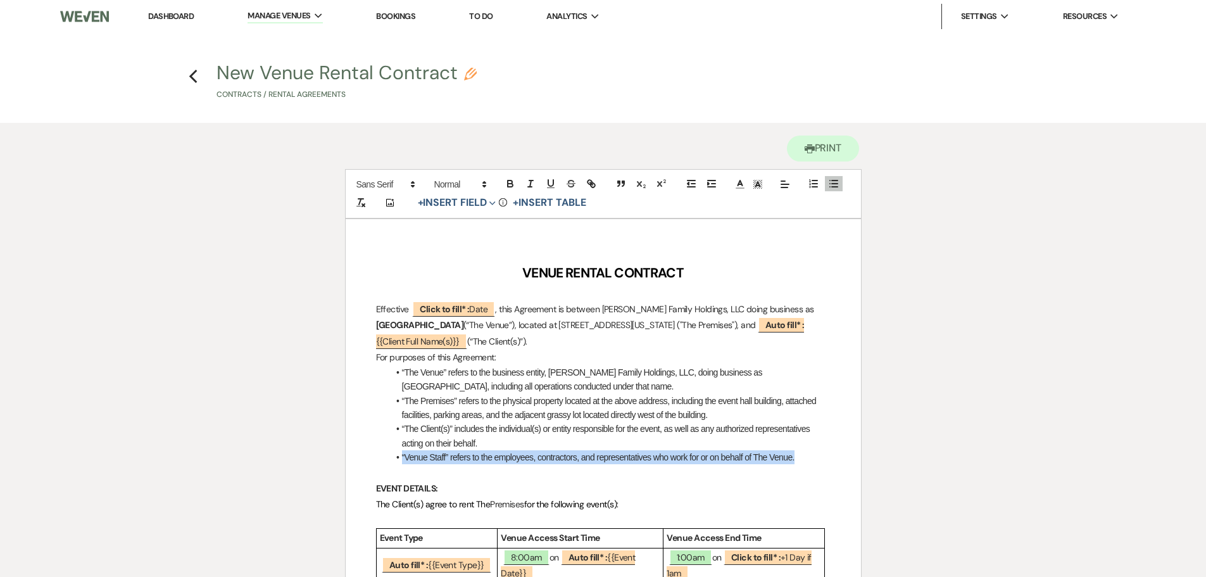
drag, startPoint x: 400, startPoint y: 454, endPoint x: 797, endPoint y: 453, distance: 396.8
click at [807, 454] on li "“Venue Staff” refers to the employees, contractors, and representatives who wor…" at bounding box center [610, 457] width 442 height 14
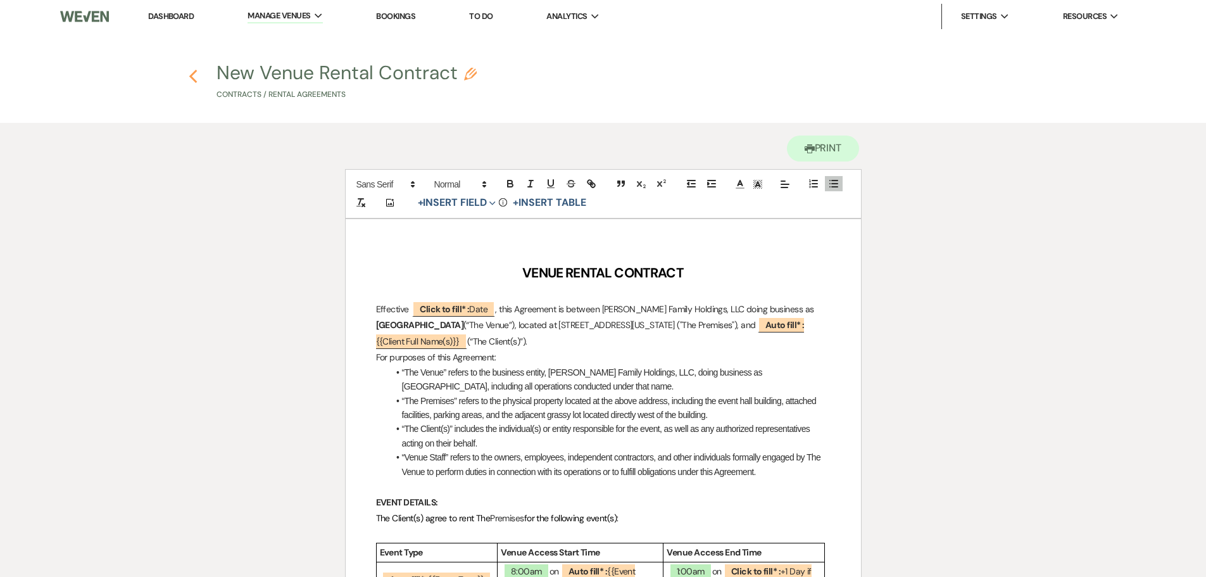
click at [197, 74] on icon "Previous" at bounding box center [193, 76] width 9 height 15
